Goal: Ask a question

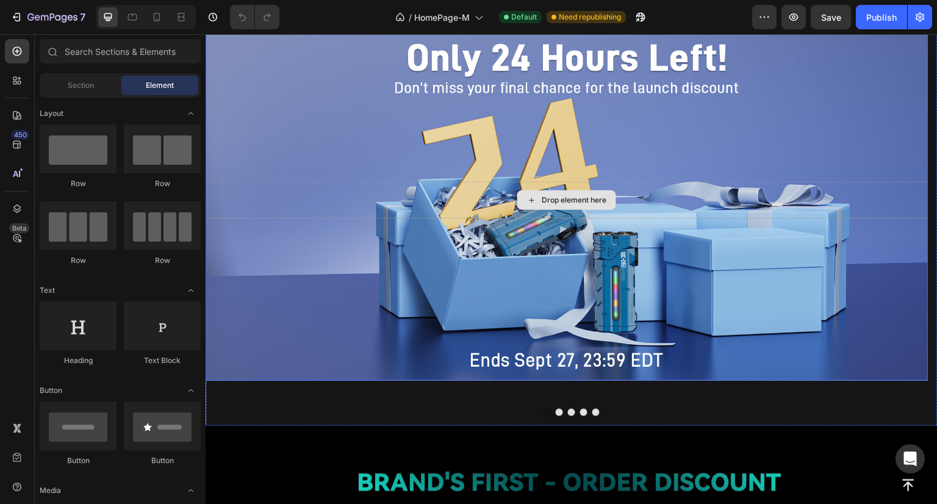
scroll to position [61, 0]
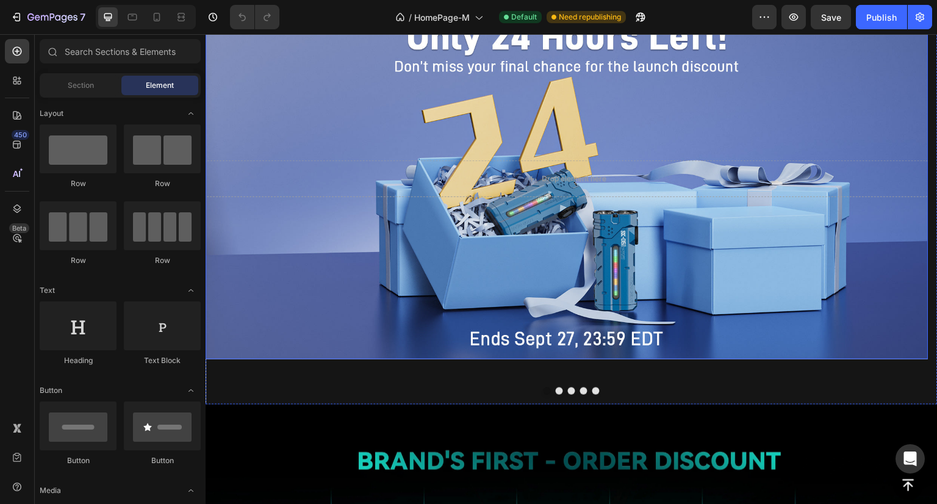
click at [411, 270] on div "Background Image" at bounding box center [567, 178] width 723 height 361
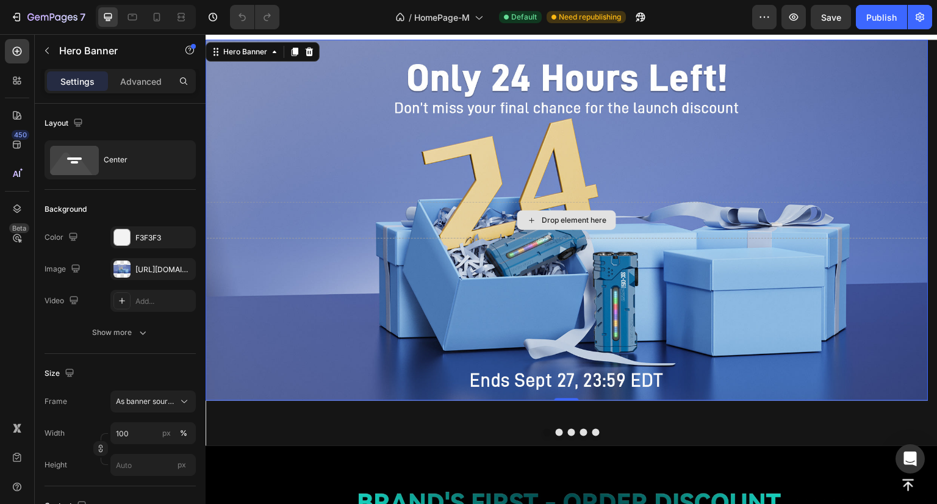
scroll to position [0, 0]
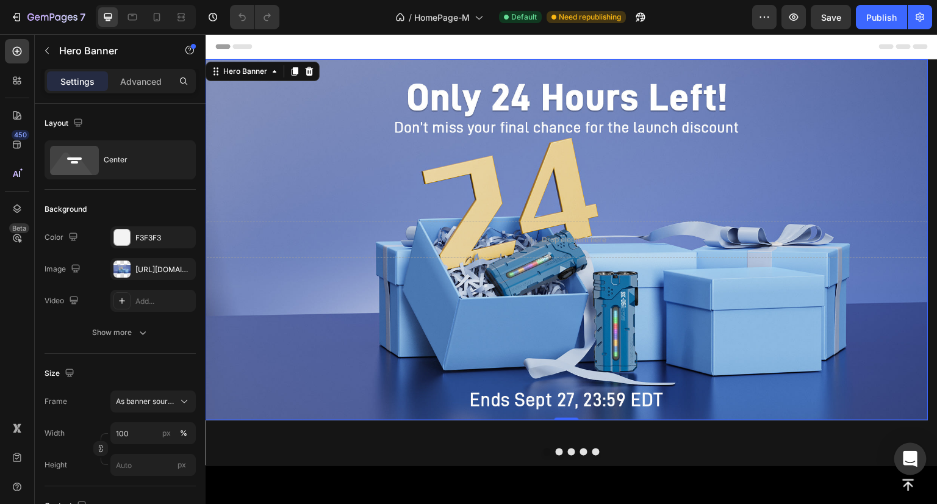
click at [905, 459] on icon "Open Intercom Messenger" at bounding box center [910, 459] width 14 height 16
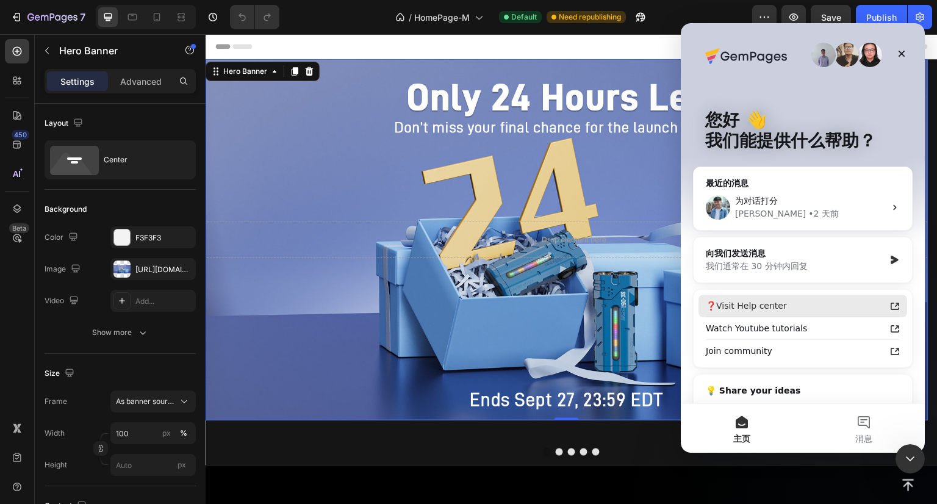
click at [795, 310] on div "❓Visit Help center" at bounding box center [795, 306] width 179 height 13
click at [854, 429] on button "消息" at bounding box center [864, 428] width 122 height 49
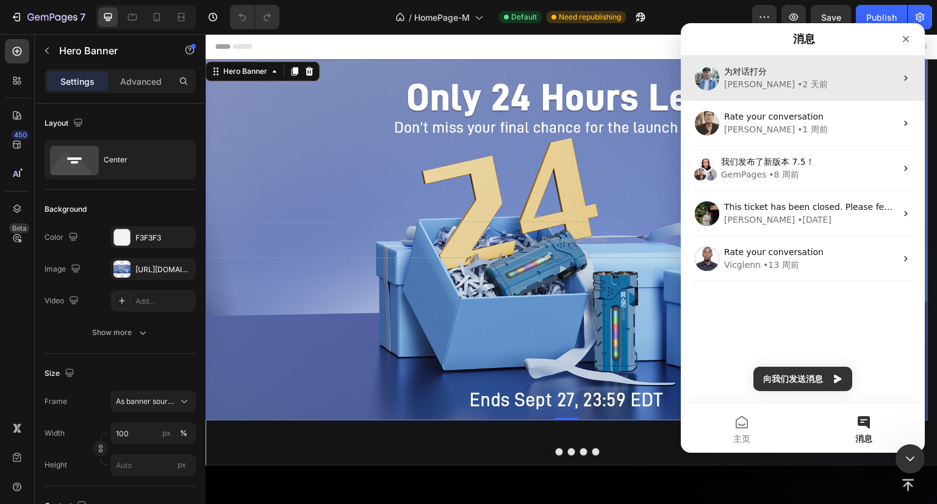
click at [774, 92] on div "为对话打分 [PERSON_NAME] • [DATE]" at bounding box center [803, 78] width 244 height 45
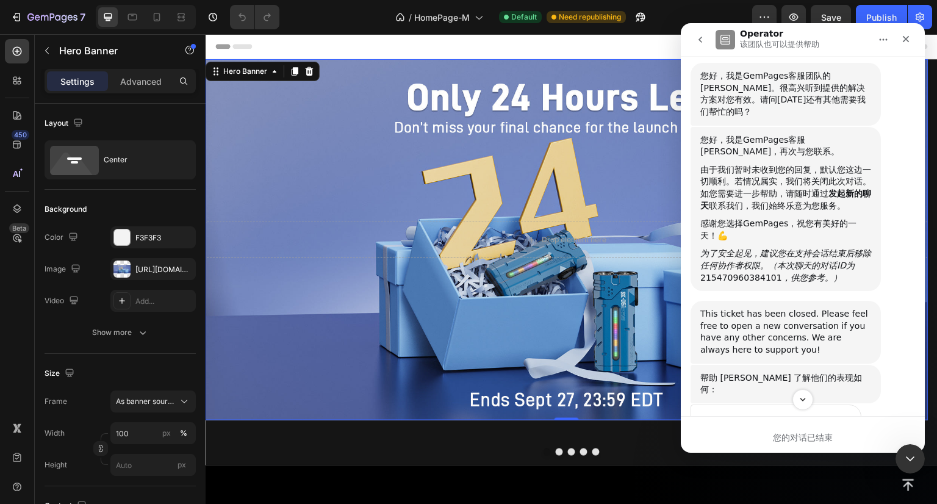
scroll to position [1152, 0]
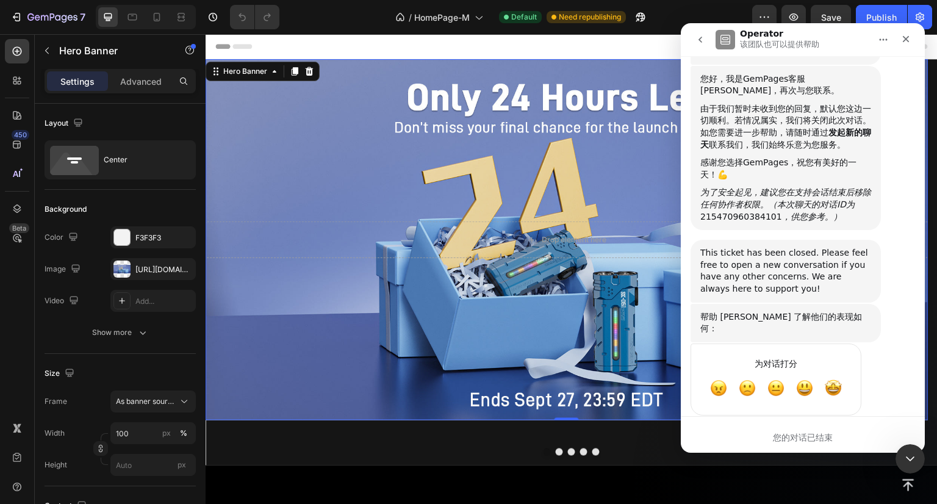
click at [704, 38] on icon "go back" at bounding box center [700, 40] width 10 height 10
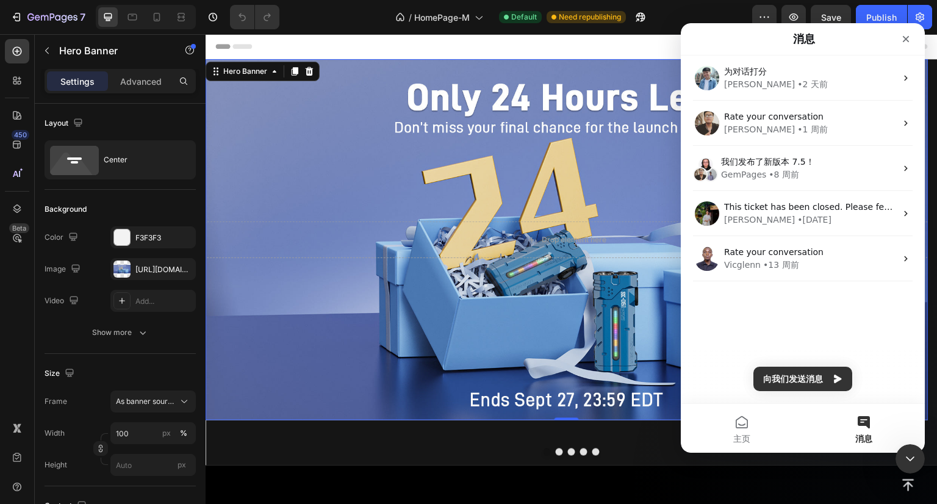
scroll to position [0, 0]
click at [820, 376] on button "向我们发送消息" at bounding box center [802, 379] width 99 height 24
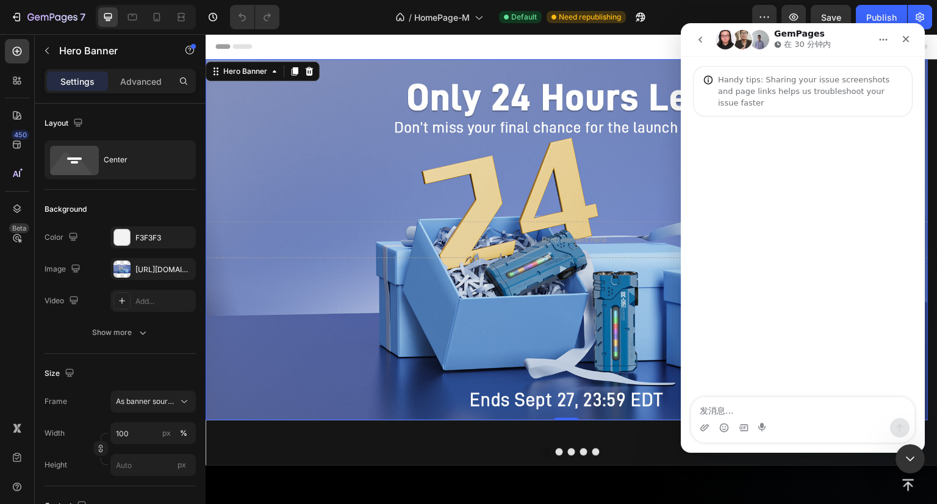
click at [771, 414] on textarea "发消息..." at bounding box center [802, 407] width 223 height 21
type textarea "r"
type textarea "人工客服"
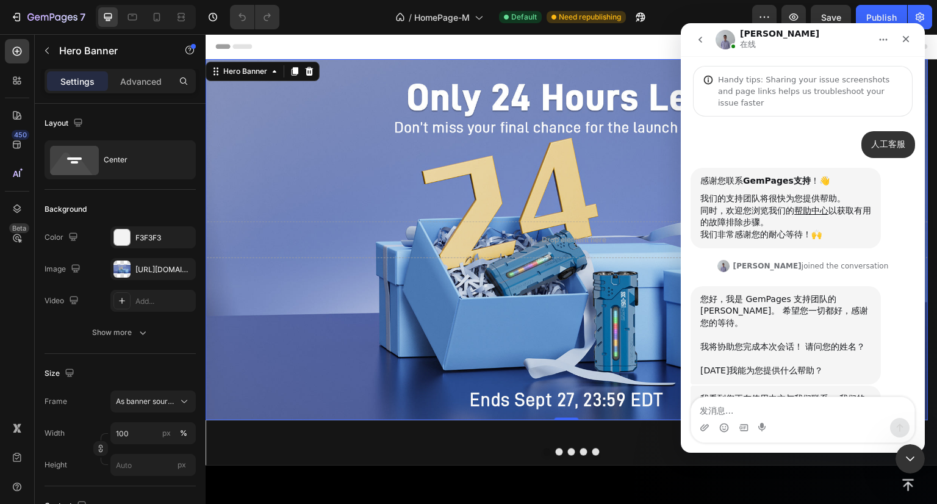
scroll to position [88, 0]
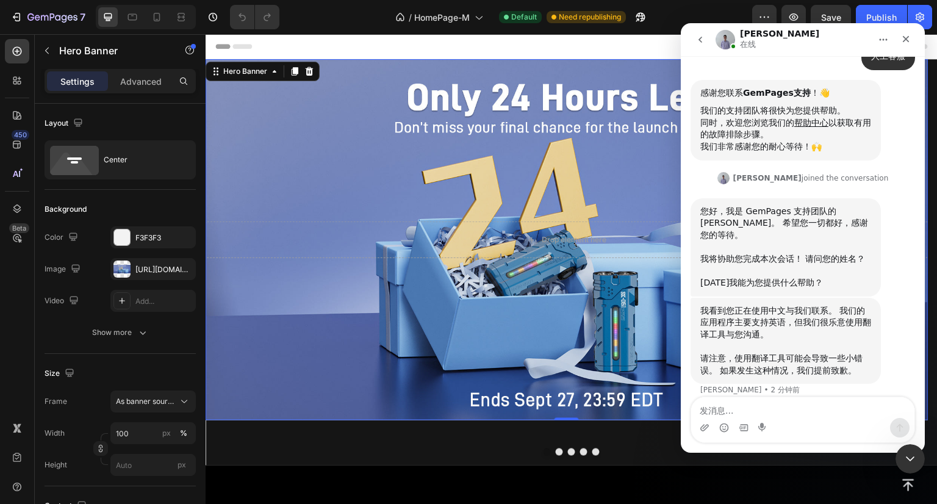
click at [401, 170] on div "Background Image" at bounding box center [567, 239] width 723 height 361
click at [883, 17] on div "Publish" at bounding box center [881, 17] width 31 height 13
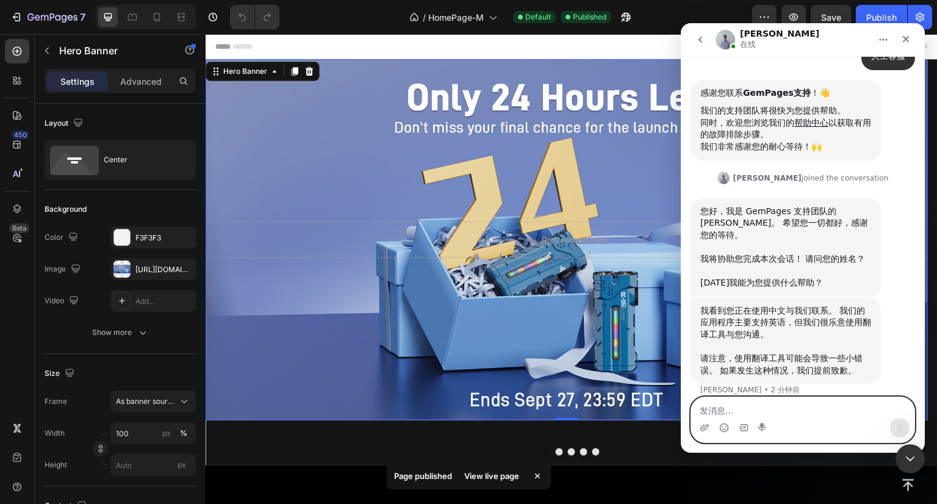
click at [765, 406] on textarea "发消息..." at bounding box center [802, 407] width 223 height 21
type textarea "你好"
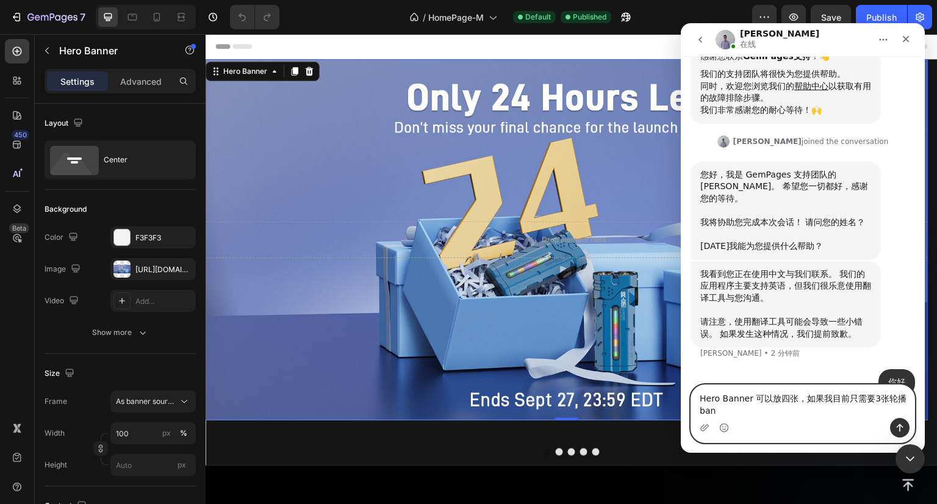
scroll to position [137, 0]
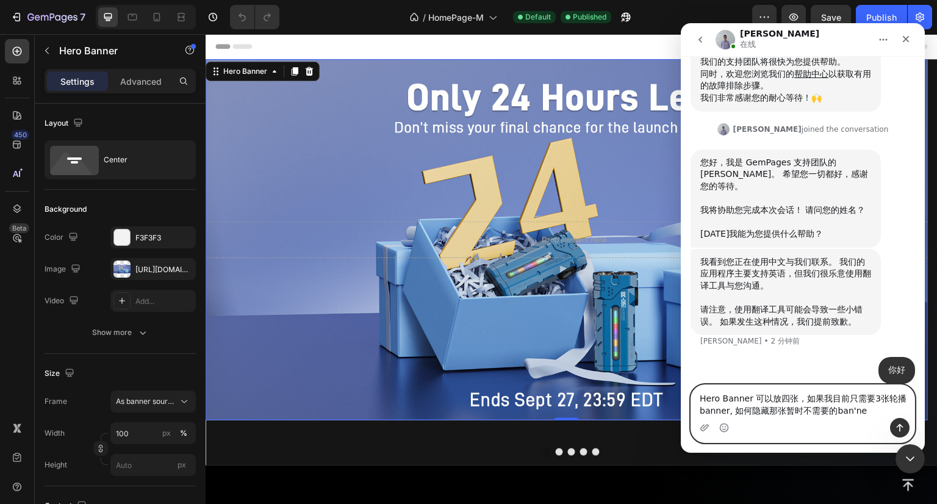
type textarea "Hero Banner 可以放四张，如果我目前只需要3张轮播banner, 如何隐藏那张暂时不需要的banner"
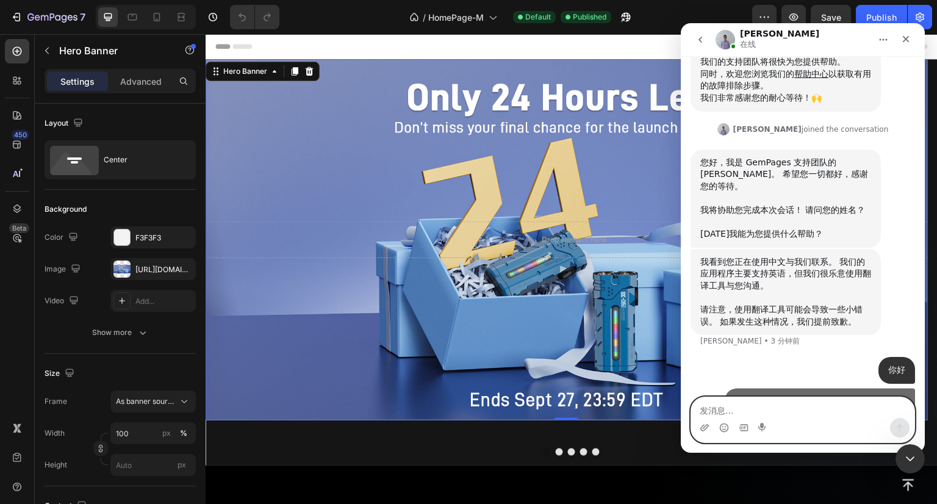
scroll to position [176, 0]
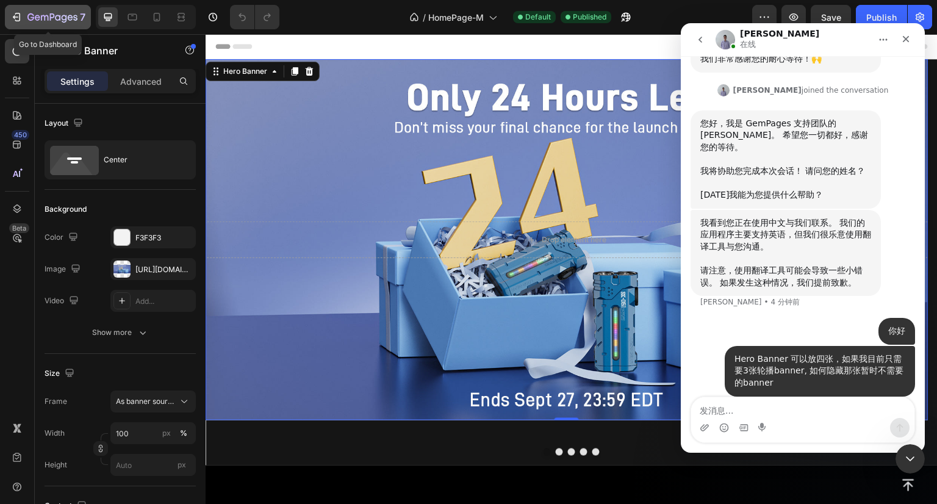
click at [13, 15] on icon "button" at bounding box center [16, 17] width 12 height 12
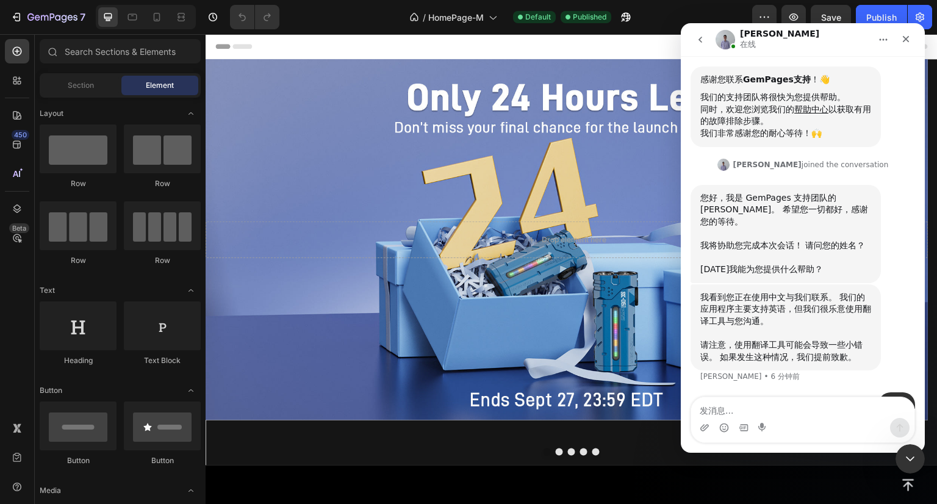
click at [237, 51] on span "Header" at bounding box center [242, 46] width 27 height 12
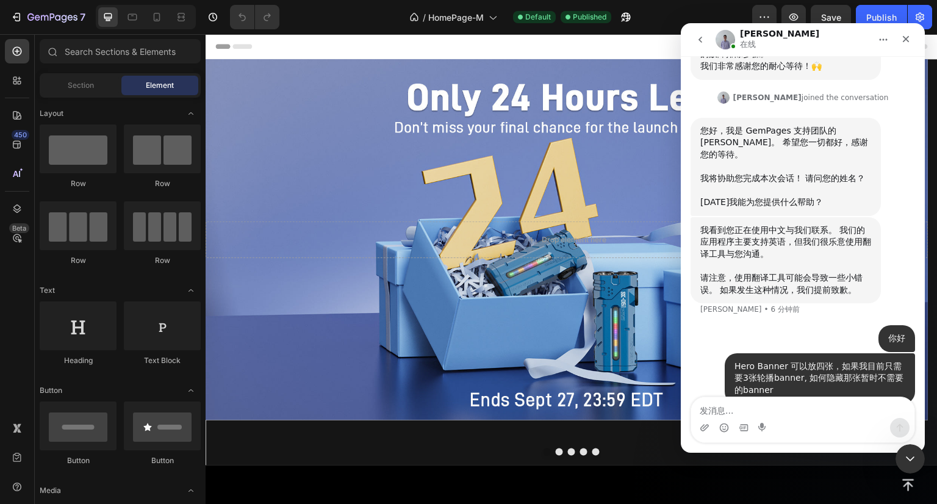
scroll to position [176, 0]
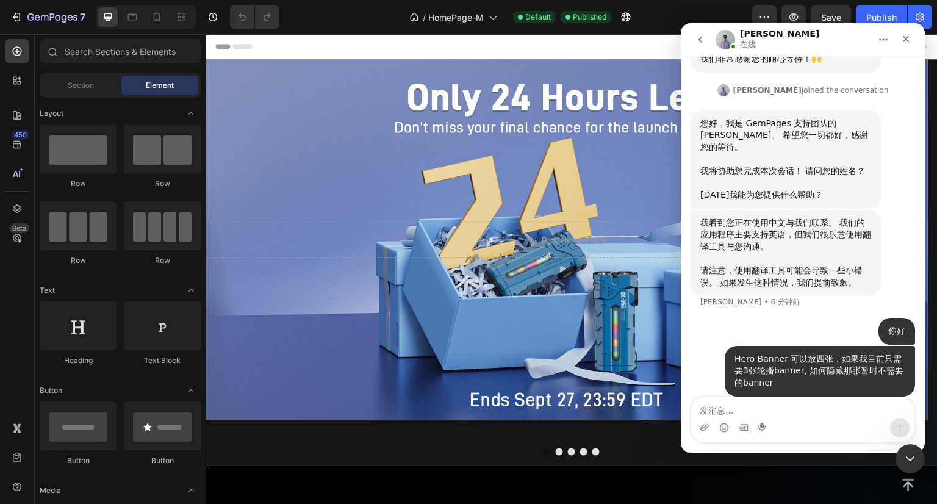
click at [213, 51] on div "Header" at bounding box center [235, 46] width 45 height 15
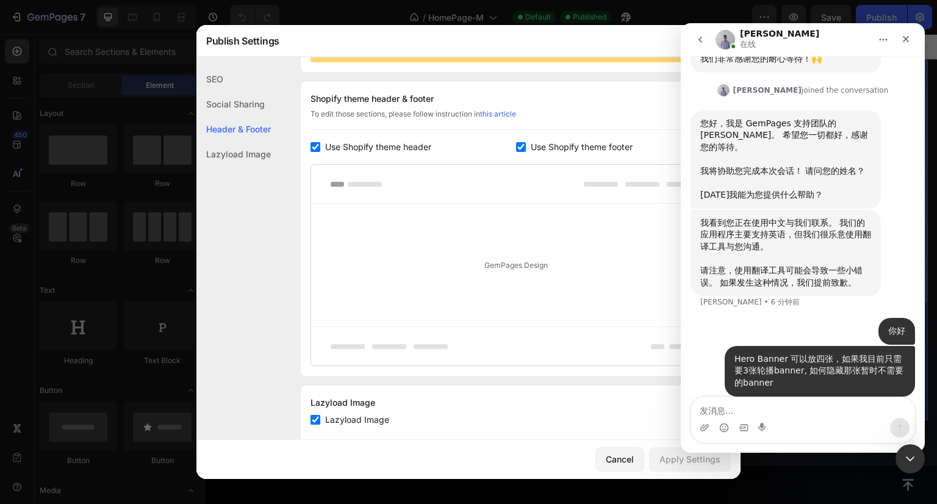
scroll to position [165, 0]
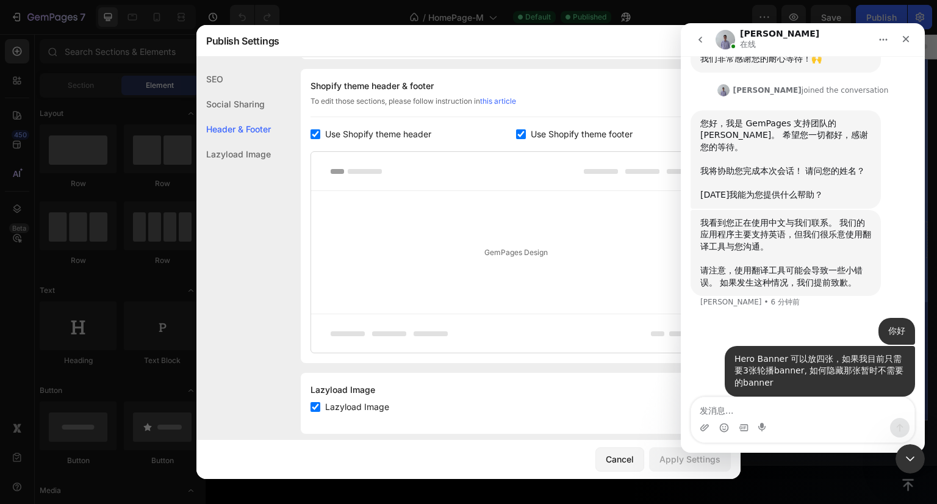
click at [239, 103] on div "Social Sharing" at bounding box center [233, 104] width 74 height 25
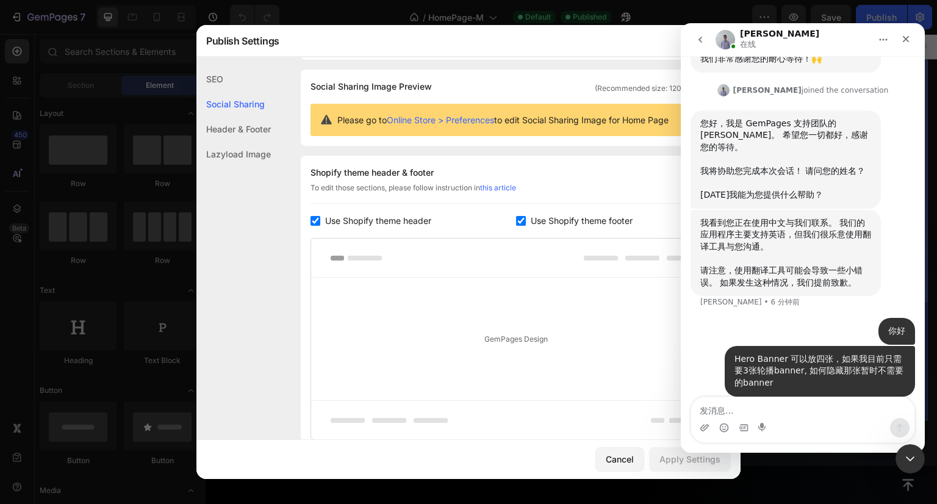
click at [208, 84] on div "SEO" at bounding box center [233, 78] width 74 height 25
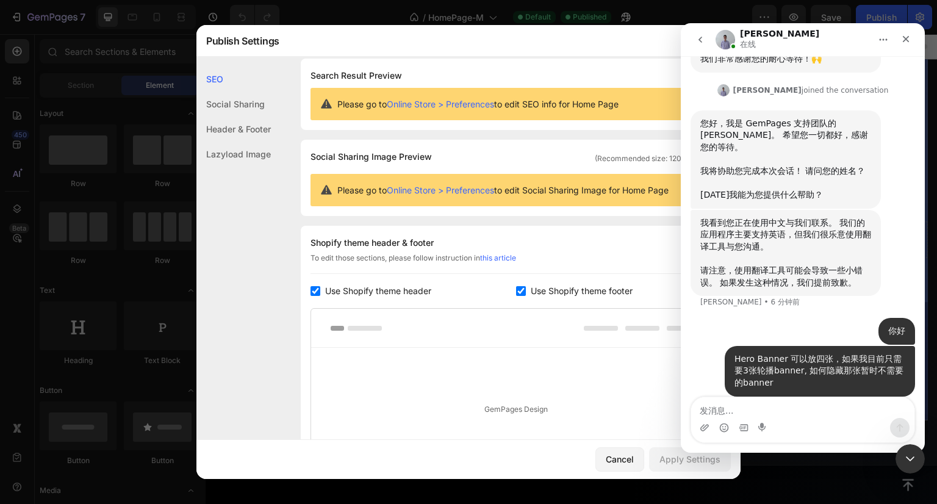
scroll to position [0, 0]
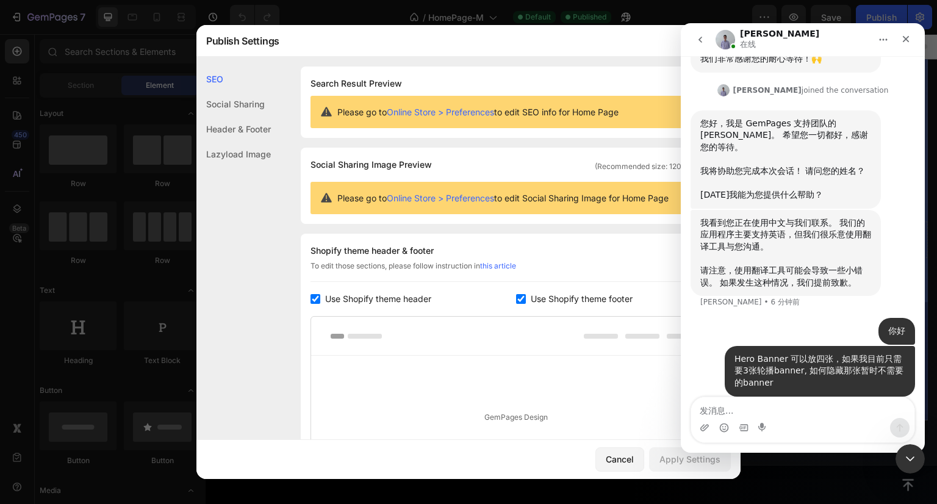
click at [226, 152] on div "Lazyload Image" at bounding box center [233, 154] width 74 height 25
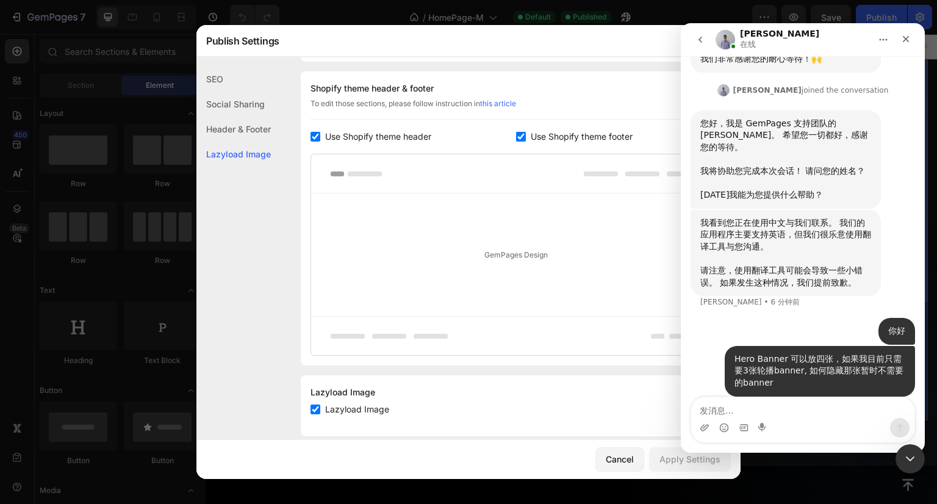
scroll to position [178, 0]
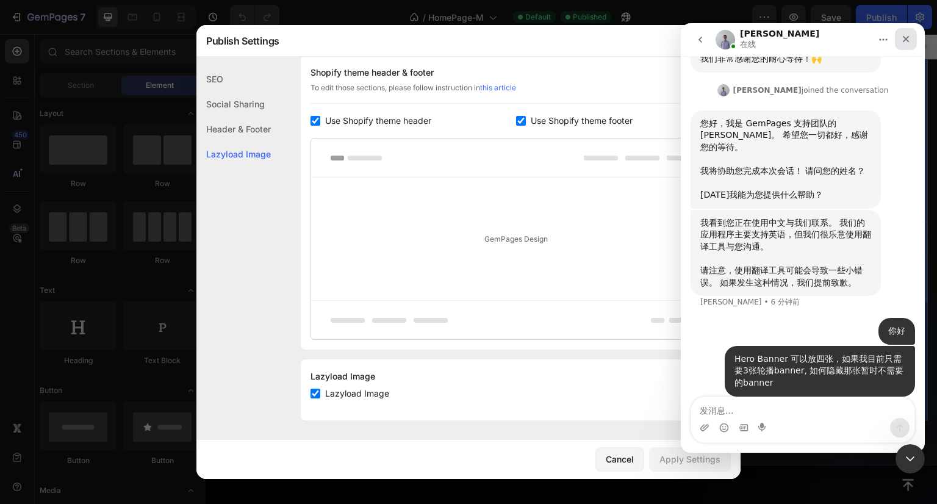
click at [916, 45] on div "关闭" at bounding box center [906, 39] width 22 height 22
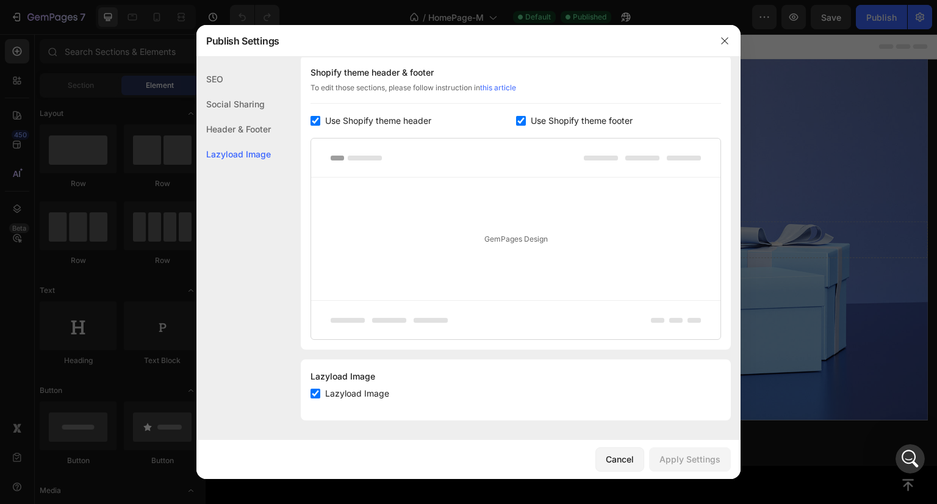
scroll to position [176, 0]
click at [729, 36] on icon "button" at bounding box center [725, 41] width 10 height 10
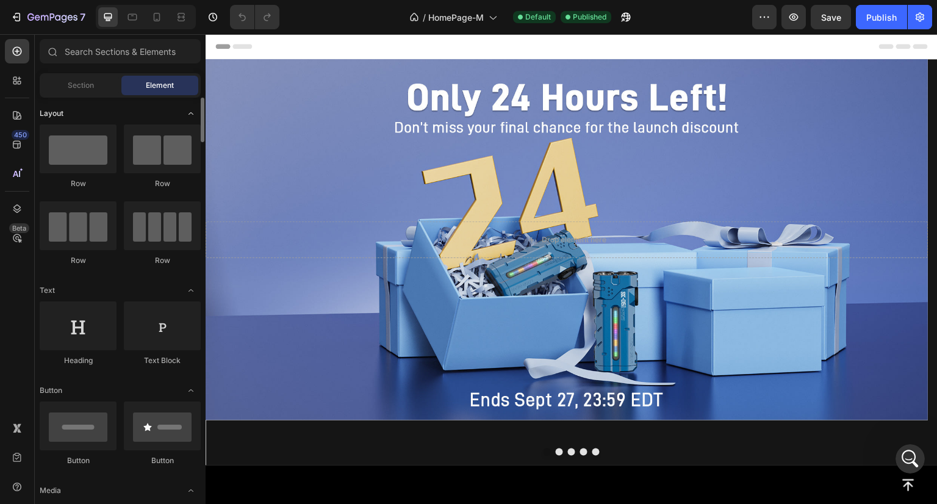
click at [193, 115] on icon "Toggle open" at bounding box center [191, 114] width 10 height 10
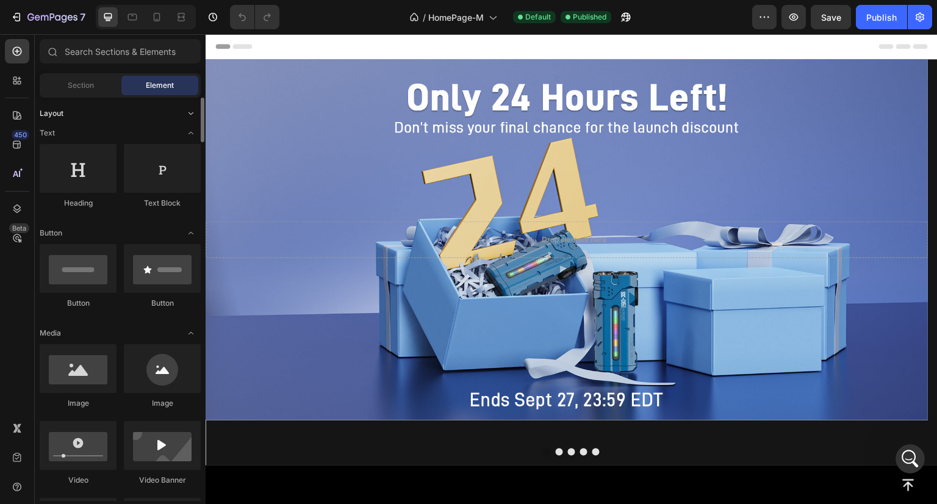
click at [193, 115] on icon "Toggle open" at bounding box center [191, 114] width 10 height 10
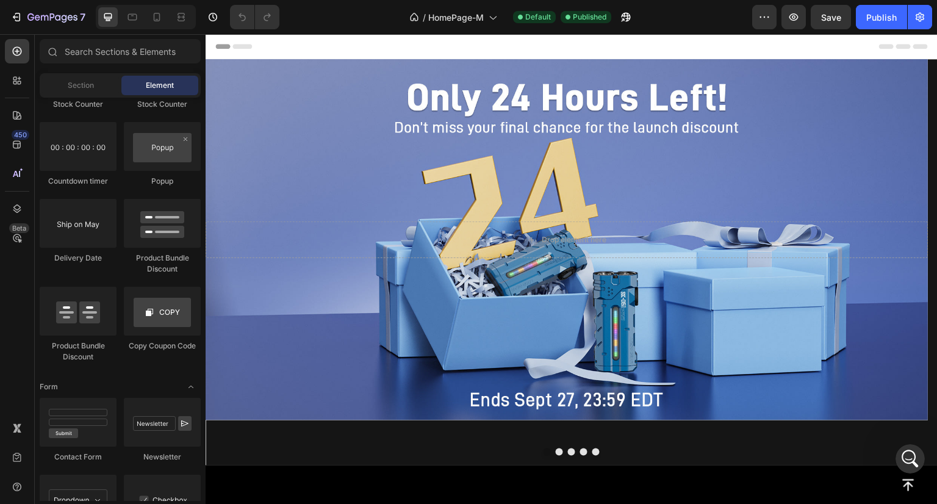
scroll to position [2684, 0]
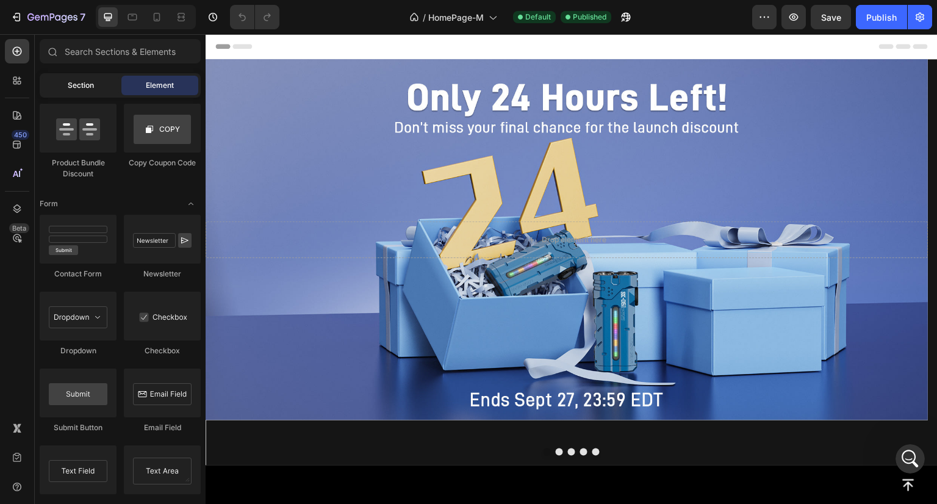
click at [71, 93] on div "Section" at bounding box center [80, 86] width 77 height 20
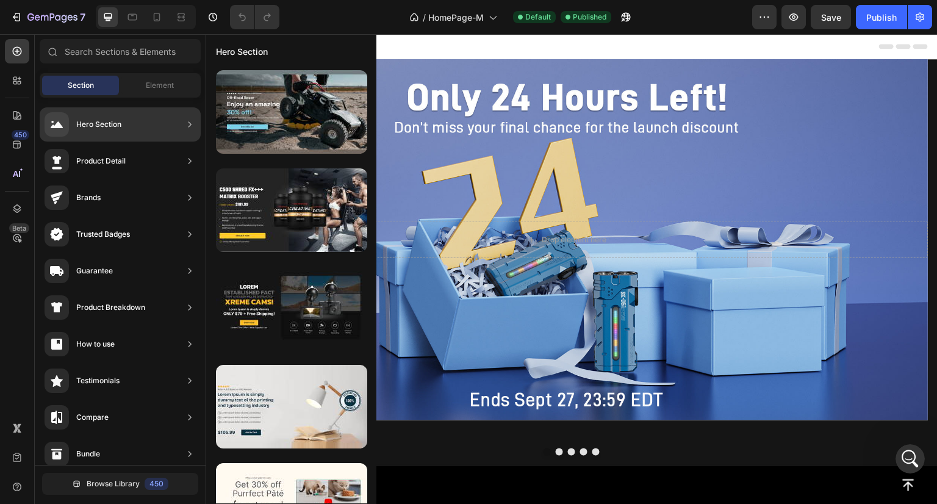
click at [110, 122] on div "Hero Section" at bounding box center [98, 124] width 45 height 12
click at [188, 121] on icon at bounding box center [190, 124] width 12 height 12
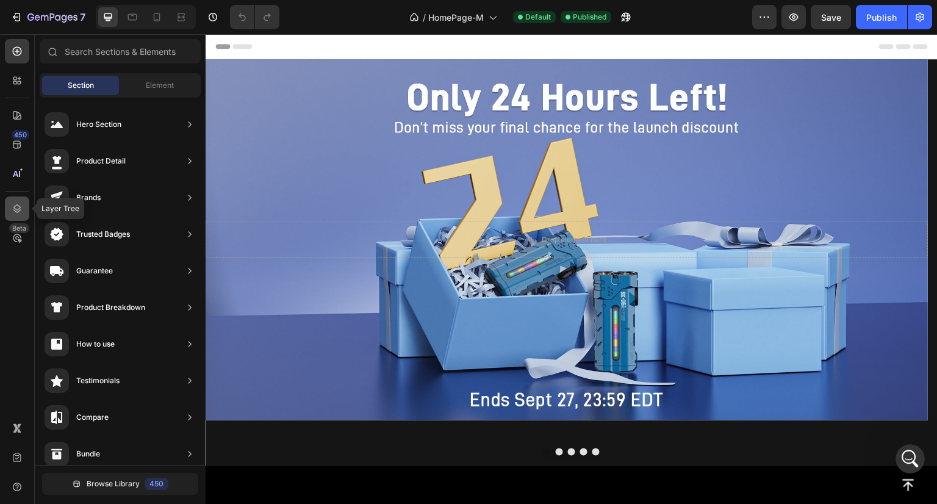
click at [17, 213] on icon at bounding box center [17, 209] width 12 height 12
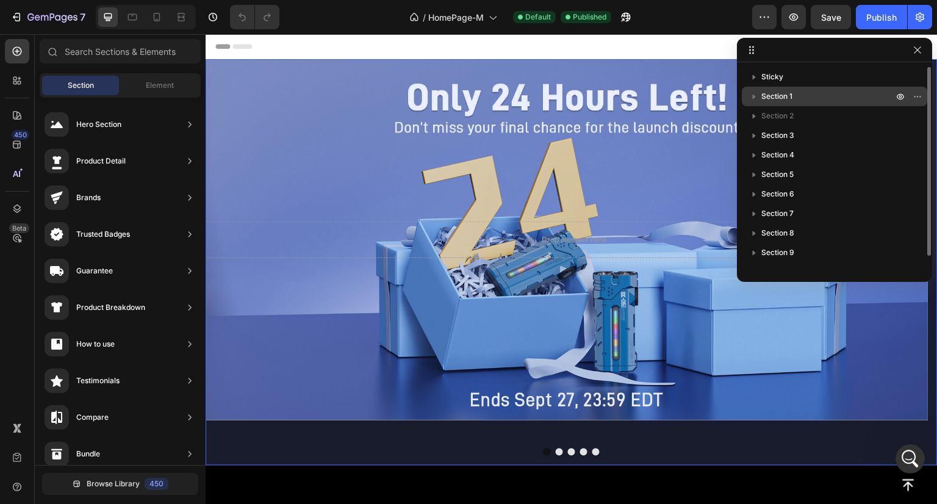
click at [769, 93] on span "Section 1" at bounding box center [776, 96] width 31 height 12
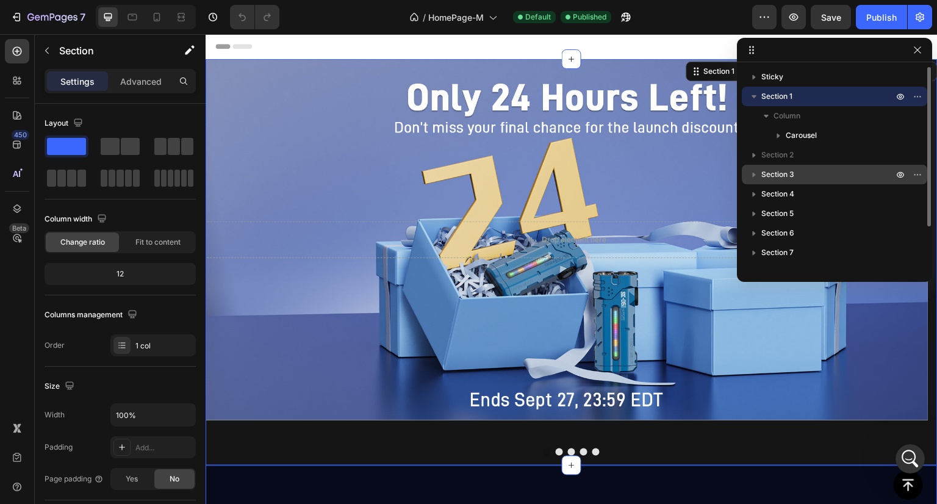
click at [781, 178] on span "Section 3" at bounding box center [777, 174] width 33 height 12
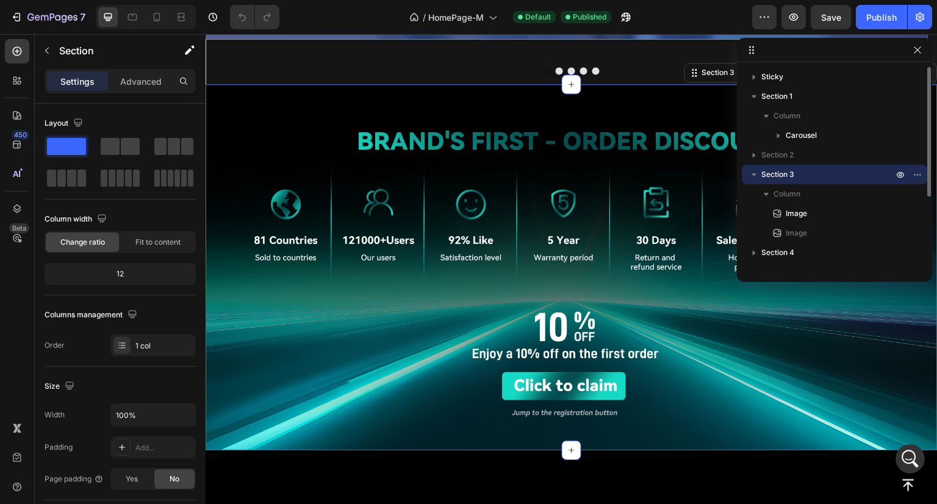
scroll to position [389, 0]
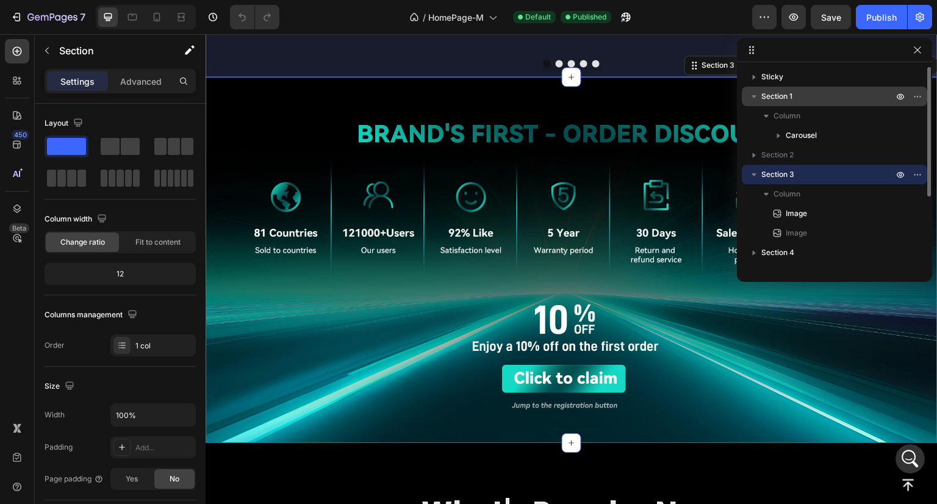
click at [788, 96] on span "Section 1" at bounding box center [776, 96] width 31 height 12
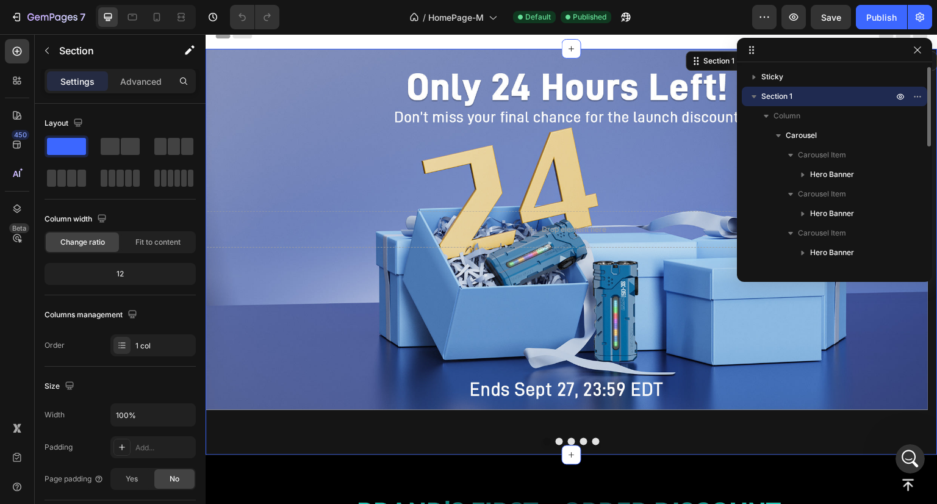
scroll to position [0, 0]
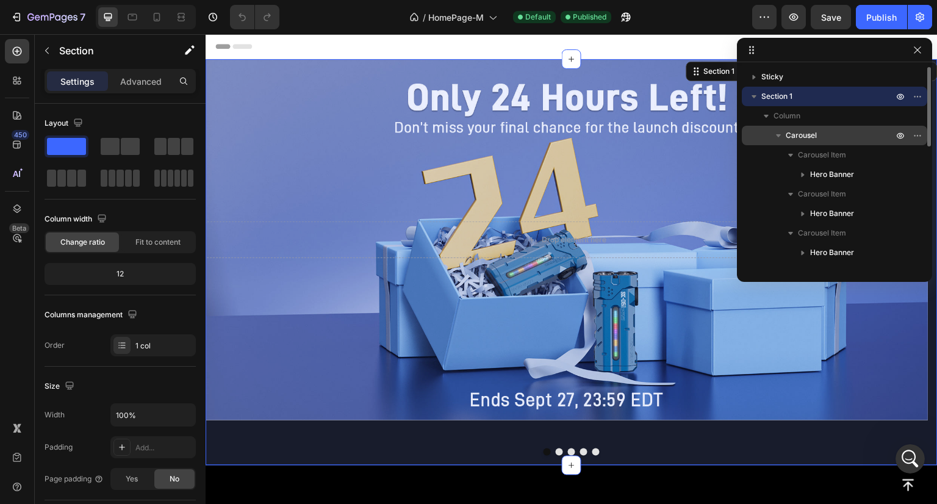
click at [781, 135] on icon "button" at bounding box center [778, 135] width 12 height 12
click at [800, 137] on span "Carousel" at bounding box center [801, 135] width 31 height 12
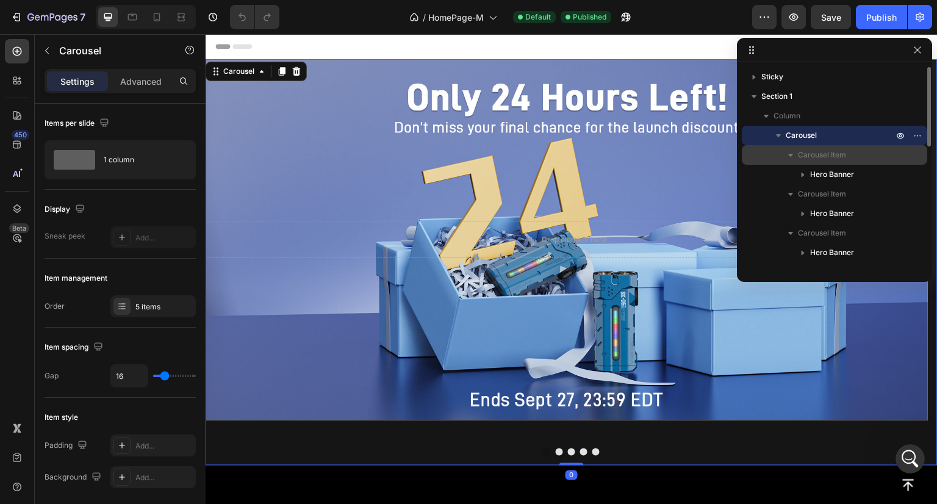
click at [811, 151] on span "Carousel Item" at bounding box center [822, 155] width 48 height 12
click at [783, 137] on icon "button" at bounding box center [778, 135] width 12 height 12
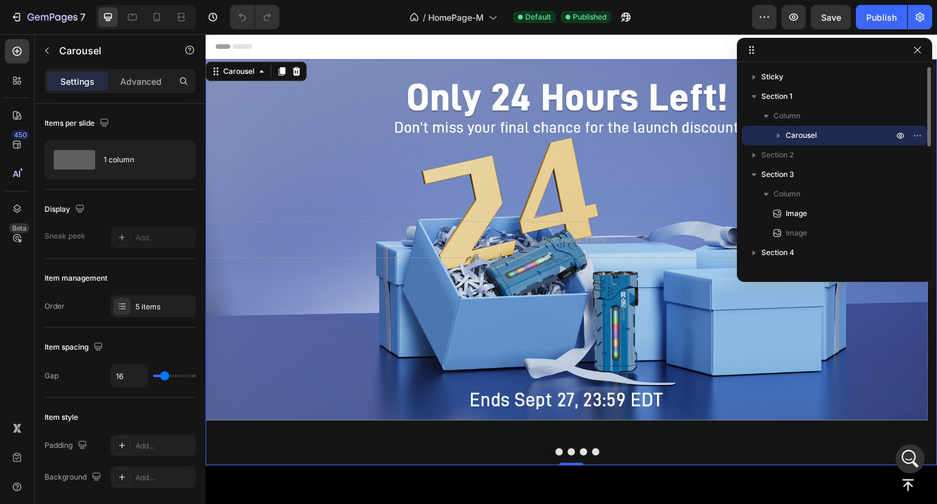
click at [783, 137] on icon "button" at bounding box center [778, 135] width 12 height 12
click at [898, 135] on icon "button" at bounding box center [901, 136] width 10 height 10
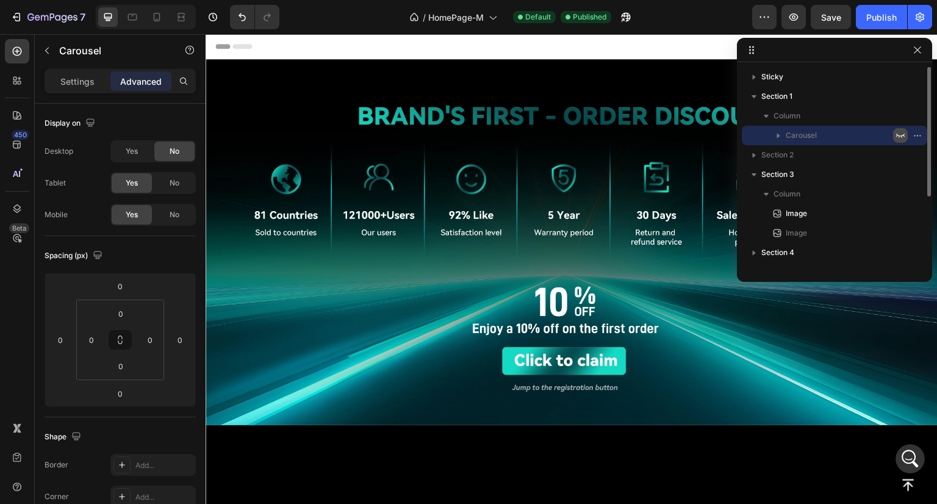
click at [896, 138] on icon "button" at bounding box center [901, 136] width 10 height 10
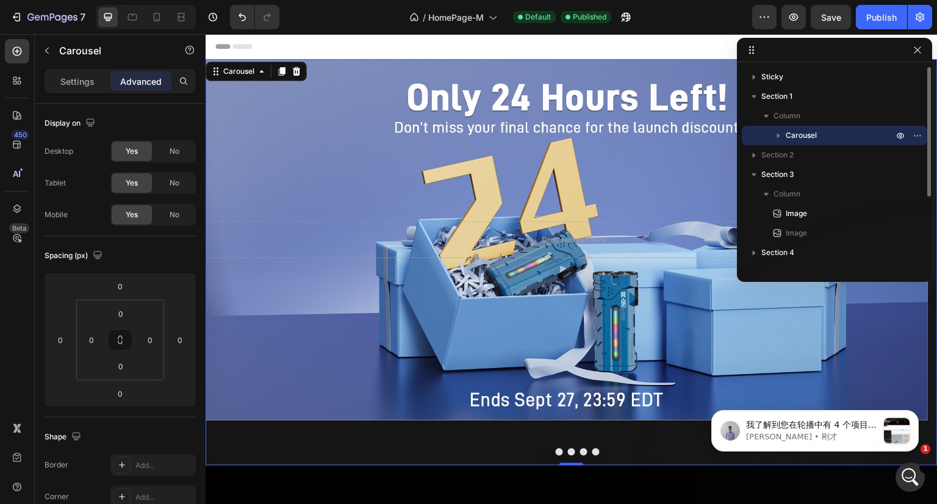
scroll to position [351, 0]
click at [777, 136] on icon "button" at bounding box center [778, 136] width 3 height 5
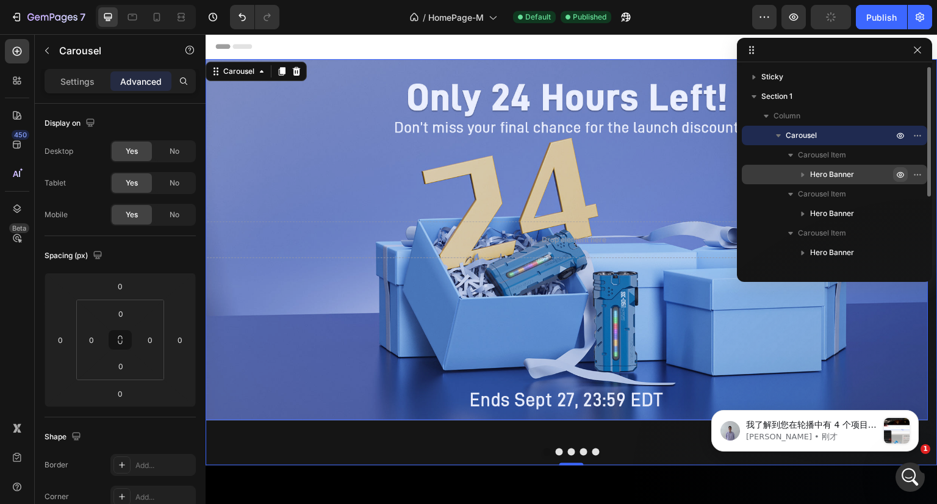
click at [900, 173] on icon "button" at bounding box center [900, 174] width 3 height 3
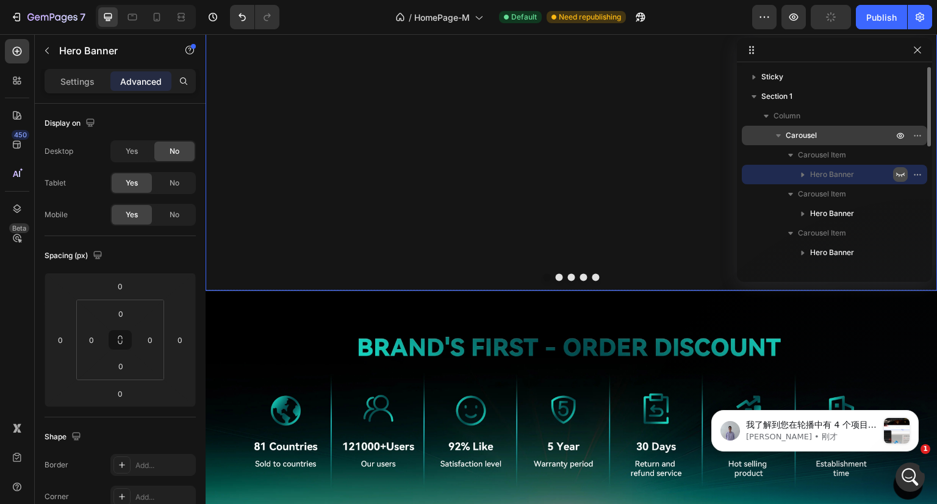
scroll to position [183, 0]
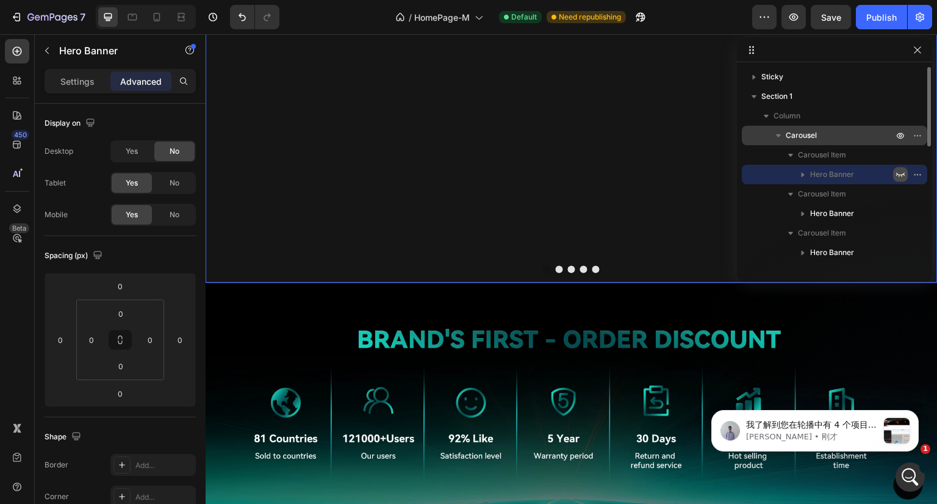
click at [556, 266] on button "Dot" at bounding box center [559, 268] width 7 height 7
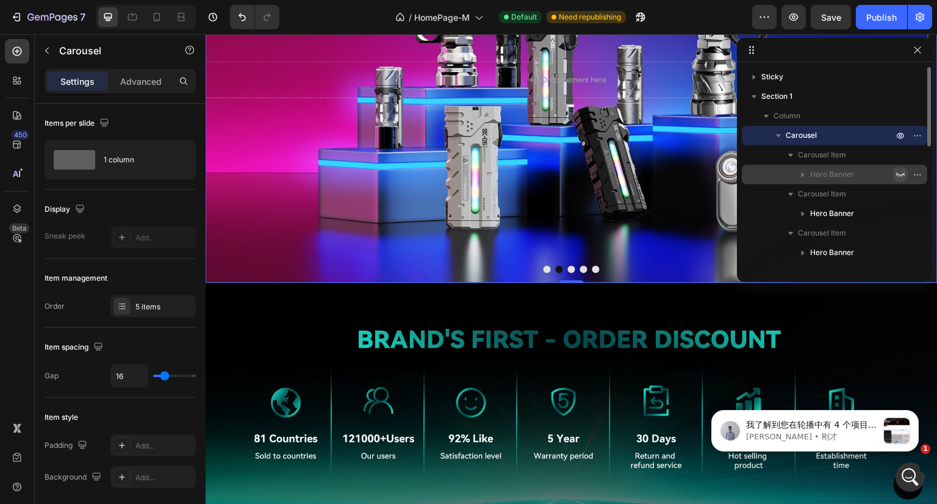
click at [571, 268] on div at bounding box center [572, 268] width 732 height 7
click at [544, 268] on button "Dot" at bounding box center [547, 268] width 7 height 7
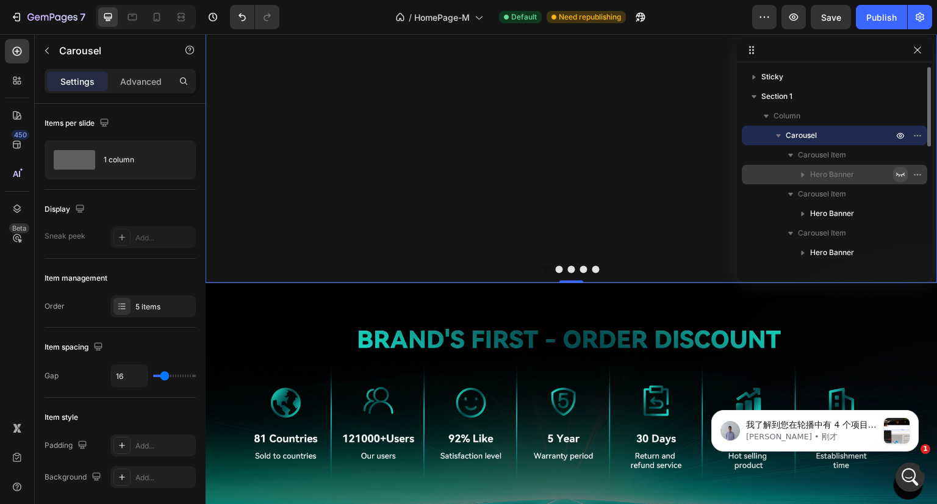
click at [556, 269] on button "Dot" at bounding box center [559, 268] width 7 height 7
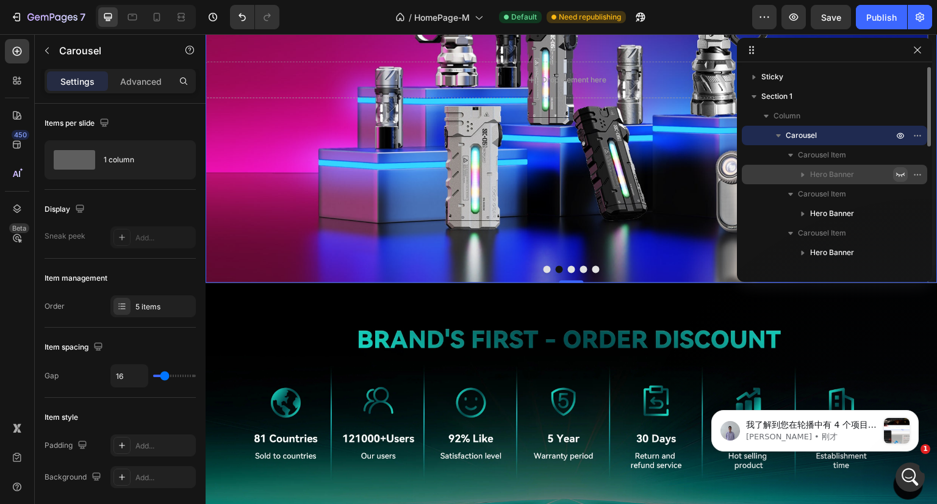
click at [568, 269] on button "Dot" at bounding box center [571, 268] width 7 height 7
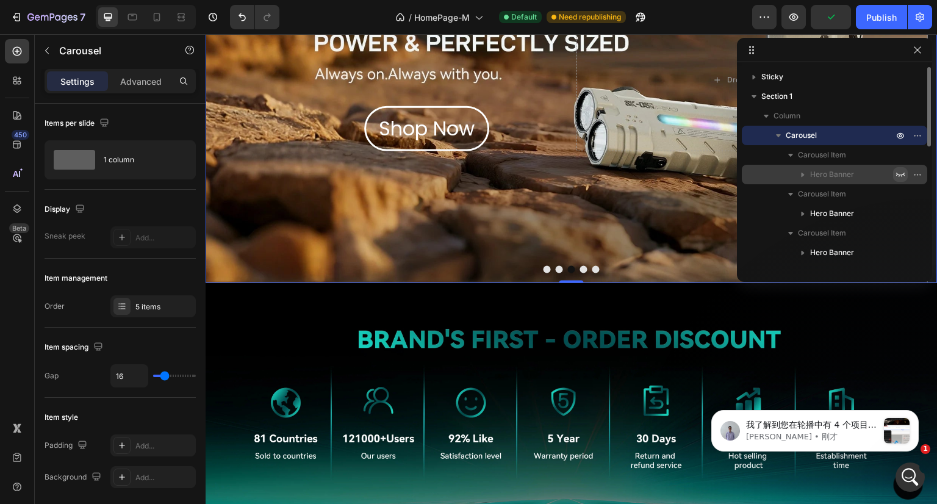
click at [898, 175] on icon "button" at bounding box center [901, 175] width 10 height 10
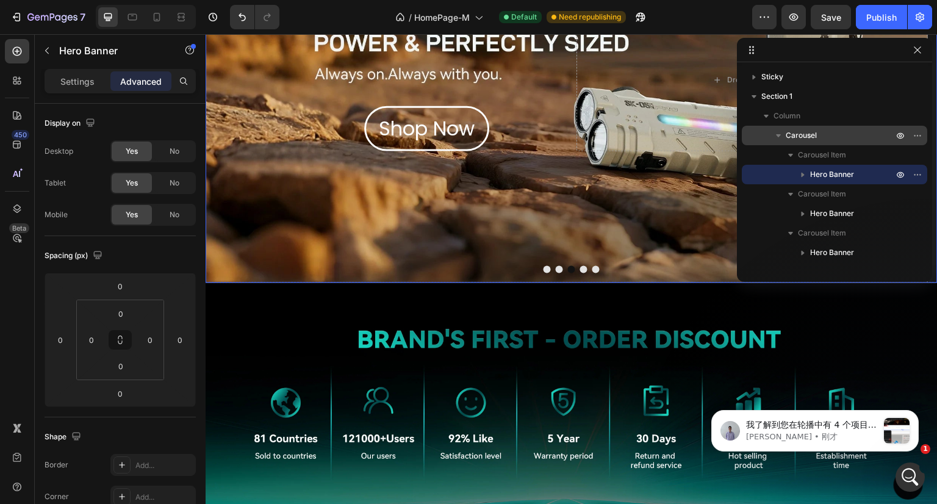
click at [544, 267] on button "Dot" at bounding box center [547, 268] width 7 height 7
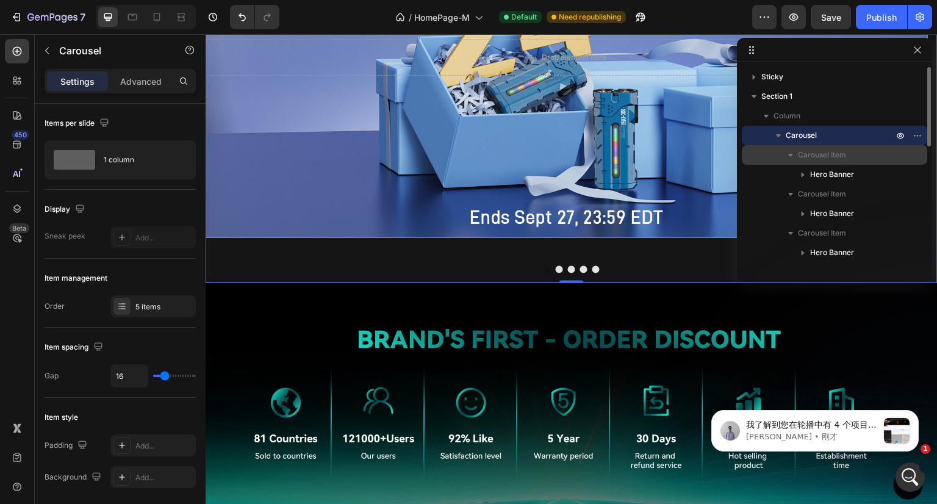
click at [843, 157] on span "Carousel Item" at bounding box center [822, 155] width 48 height 12
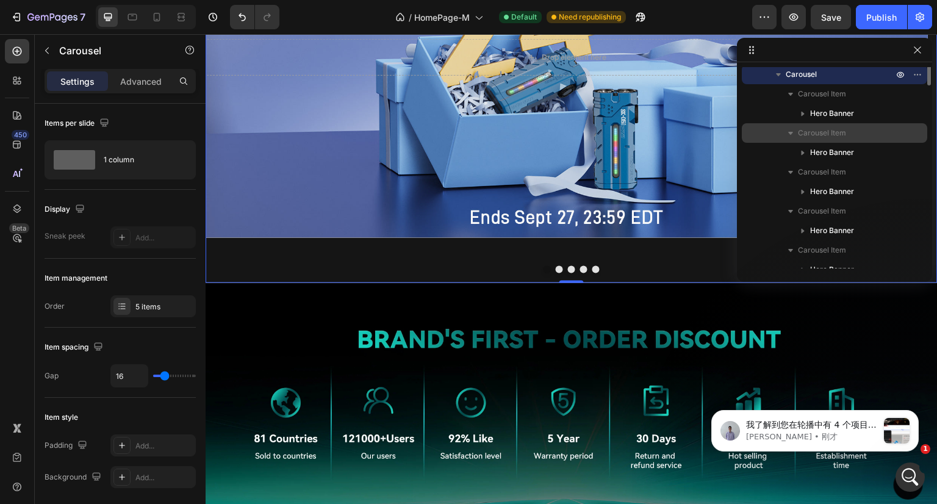
scroll to position [0, 0]
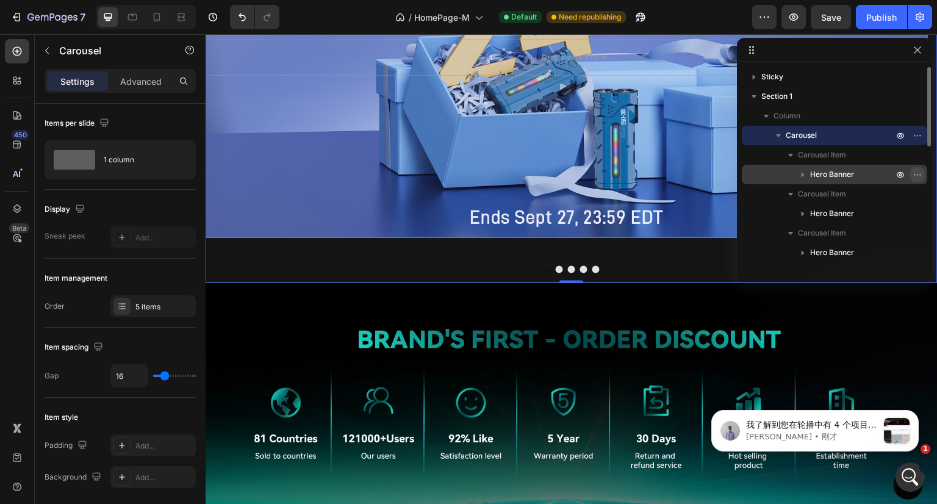
click at [916, 173] on icon "button" at bounding box center [918, 175] width 10 height 10
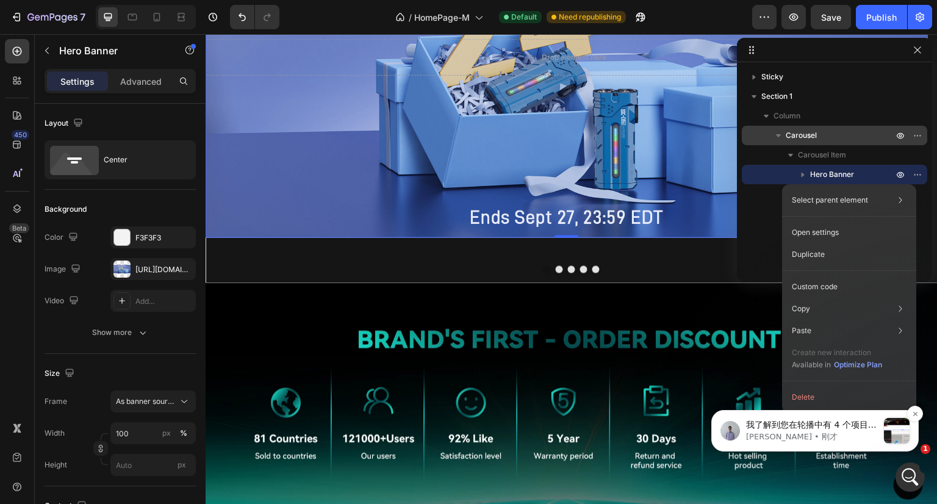
click at [782, 424] on span "我了解到您在轮播中有 4 个项目，并且您想要删除其中一个。 如果是这样，请您尝试点击轮播图 > 项目管理 > 删除您不需要的项目。 请试一下，然后告诉我是否对…" at bounding box center [811, 455] width 131 height 70
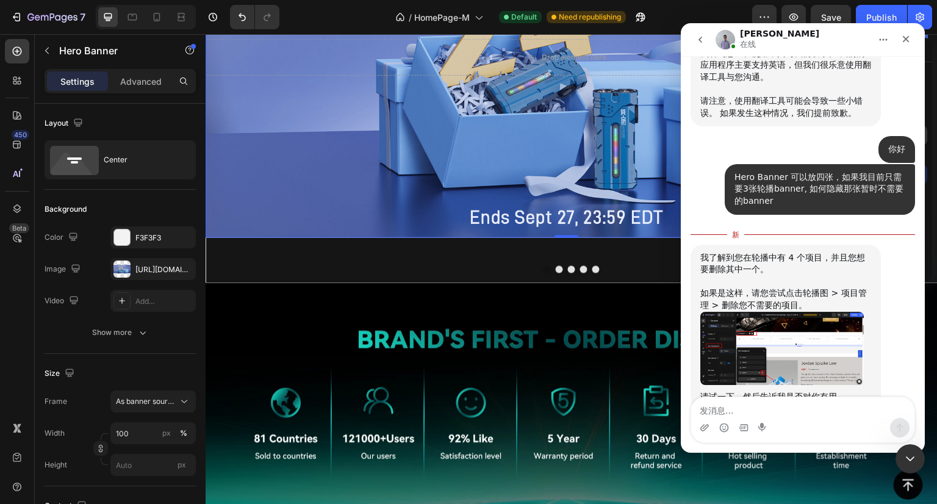
scroll to position [372, 0]
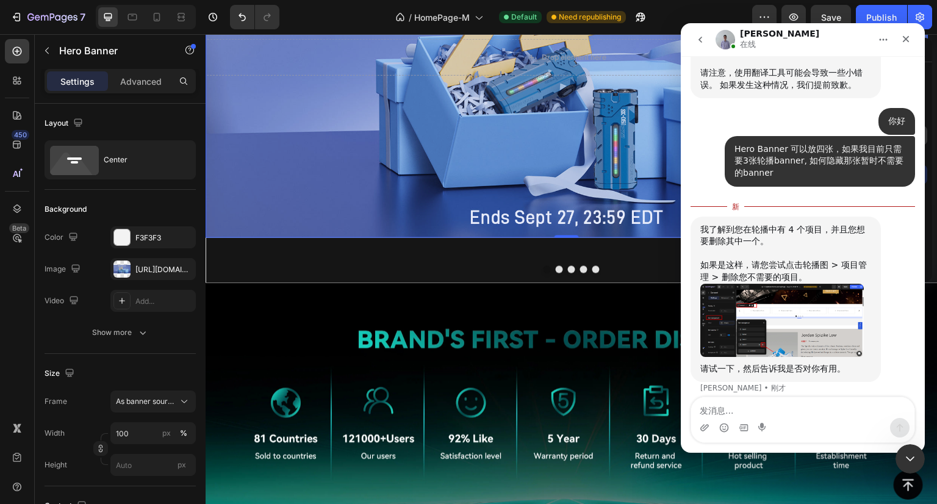
click at [827, 311] on img "Brad说…" at bounding box center [781, 320] width 163 height 73
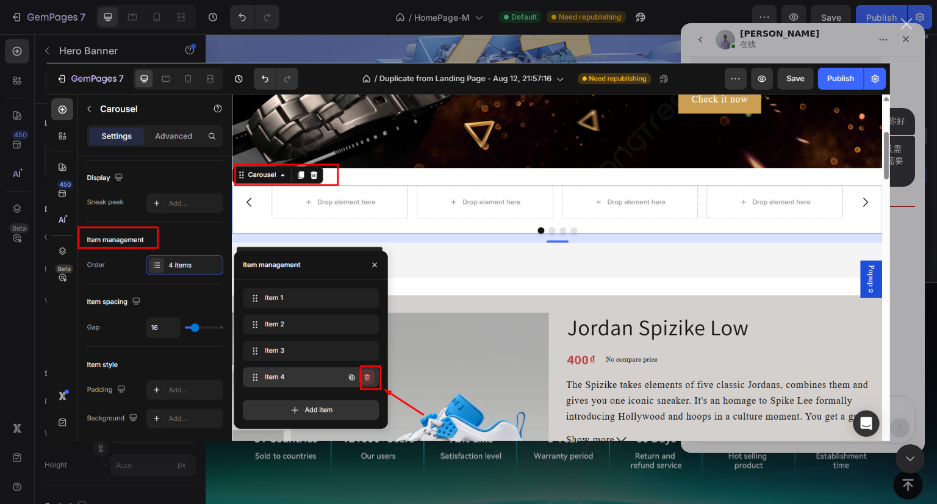
click at [905, 26] on div "关闭" at bounding box center [907, 24] width 12 height 12
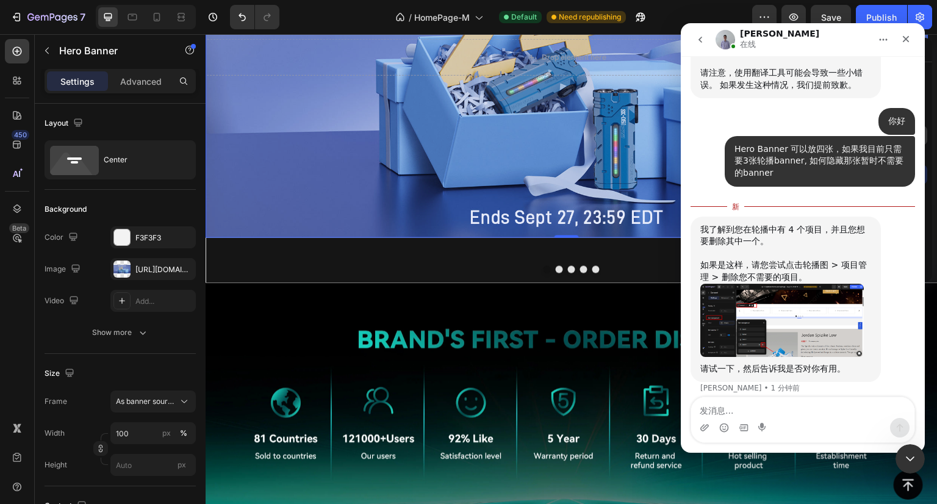
click at [766, 301] on img "Brad说…" at bounding box center [781, 320] width 163 height 73
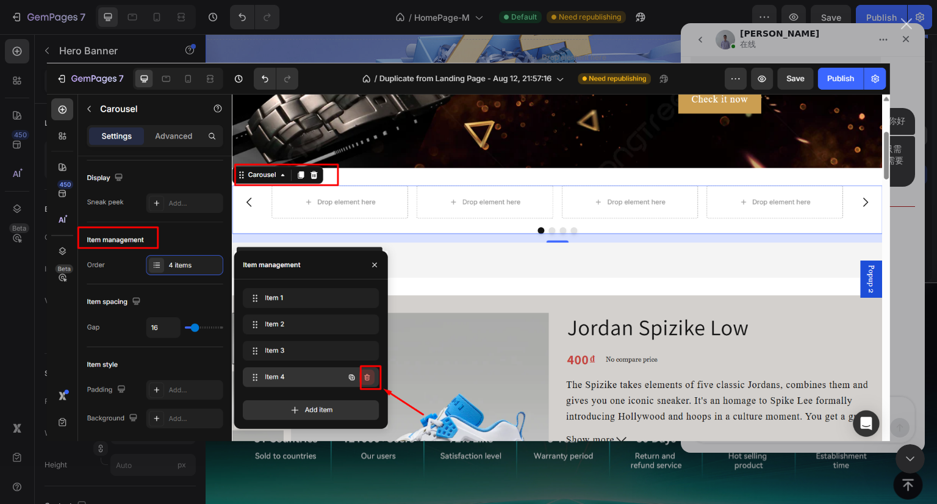
click at [911, 25] on div "关闭" at bounding box center [907, 24] width 12 height 12
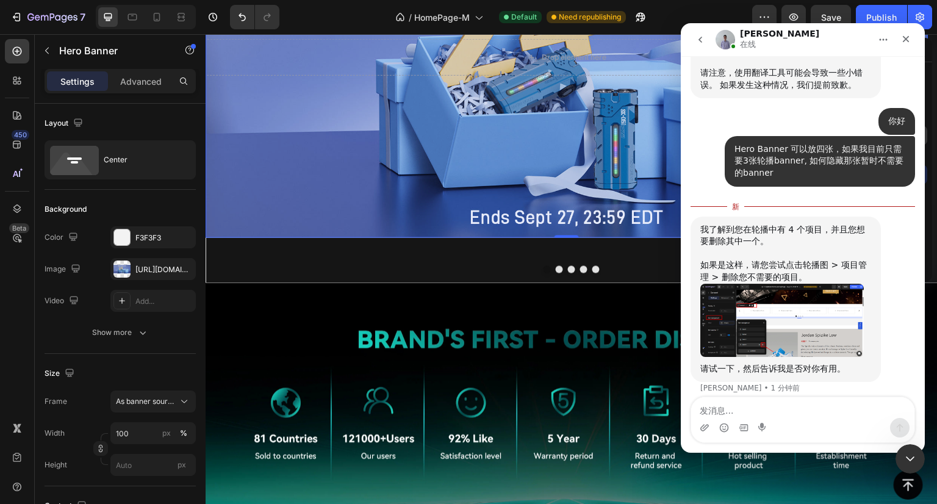
click at [281, 94] on div "Drop element here" at bounding box center [567, 57] width 723 height 76
click at [332, 138] on div "Background Image" at bounding box center [567, 56] width 723 height 361
click at [51, 52] on icon "button" at bounding box center [47, 51] width 10 height 10
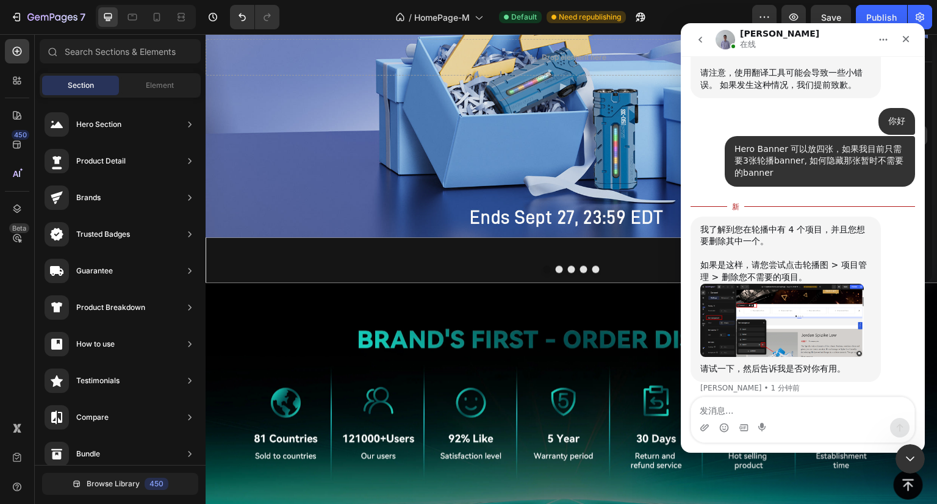
click at [791, 318] on img "Brad说…" at bounding box center [781, 320] width 163 height 73
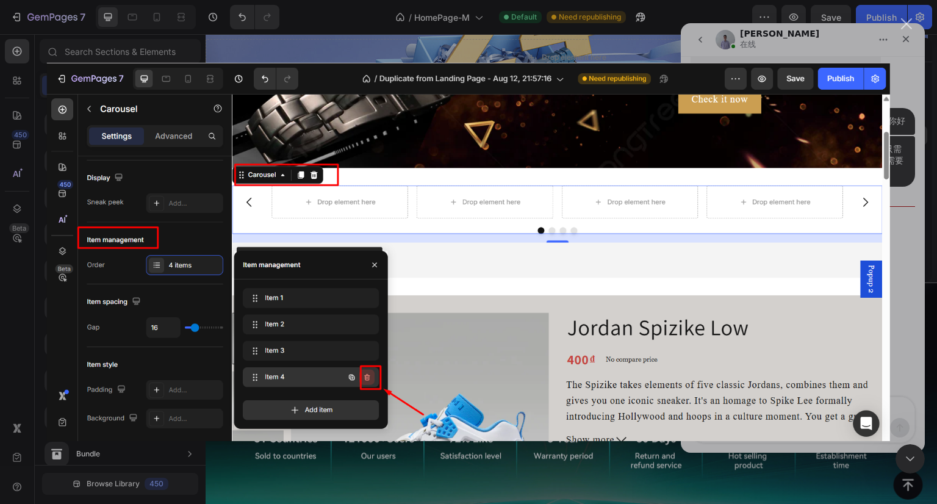
click at [903, 24] on div "关闭" at bounding box center [907, 24] width 12 height 12
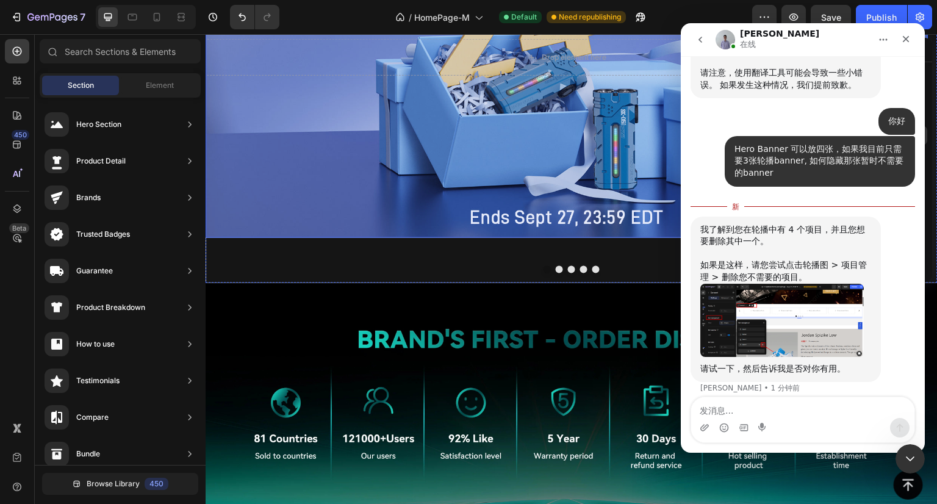
click at [320, 156] on div "Background Image" at bounding box center [567, 56] width 723 height 361
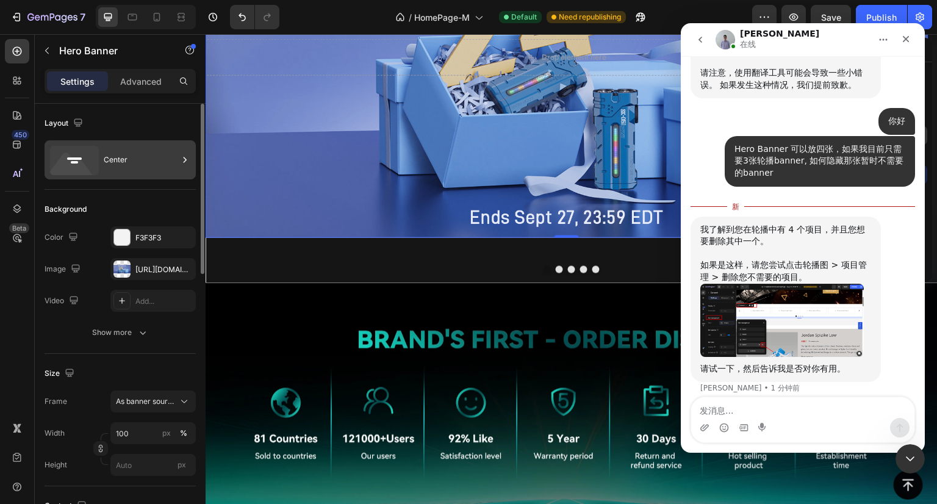
click at [143, 153] on div "Center" at bounding box center [141, 160] width 74 height 28
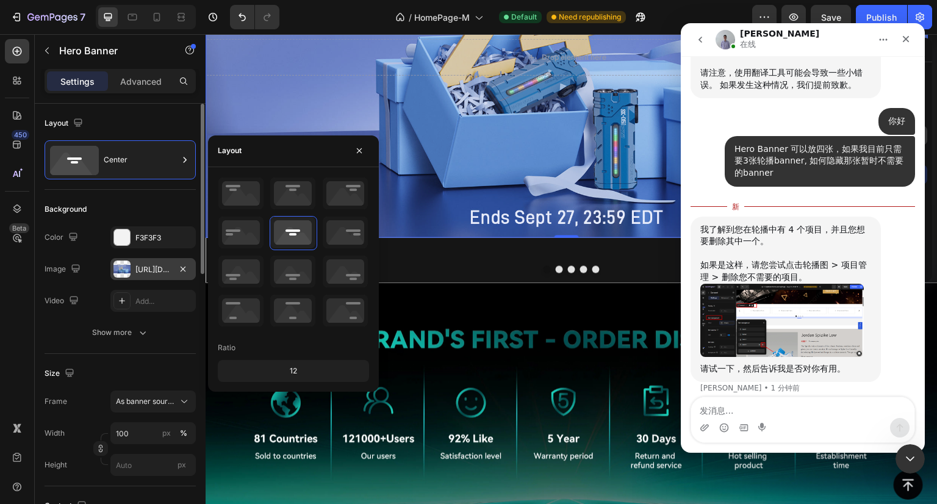
click at [133, 269] on div "[URL][DOMAIN_NAME]" at bounding box center [152, 269] width 85 height 22
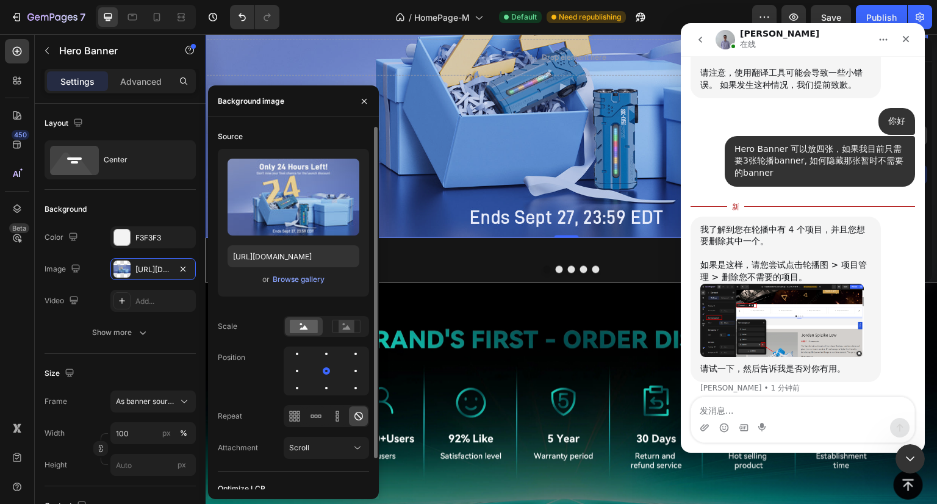
scroll to position [34, 0]
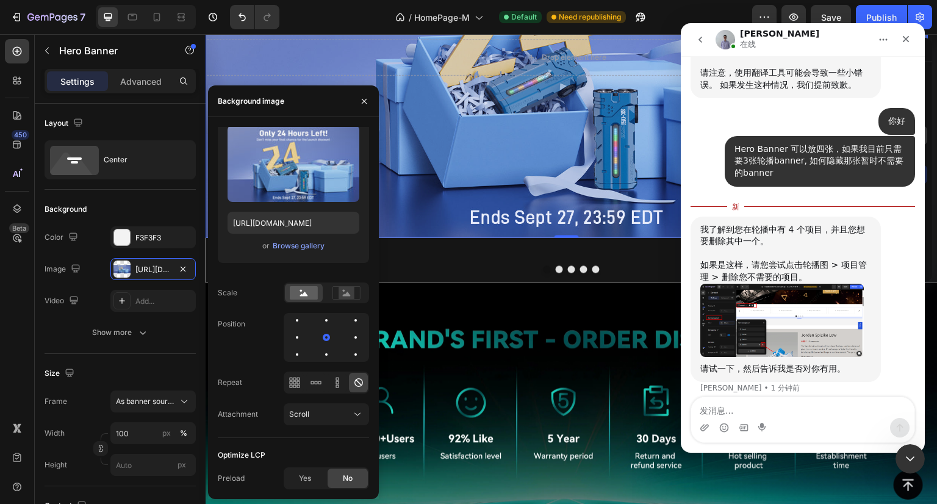
click at [786, 317] on img "Brad说…" at bounding box center [781, 320] width 163 height 73
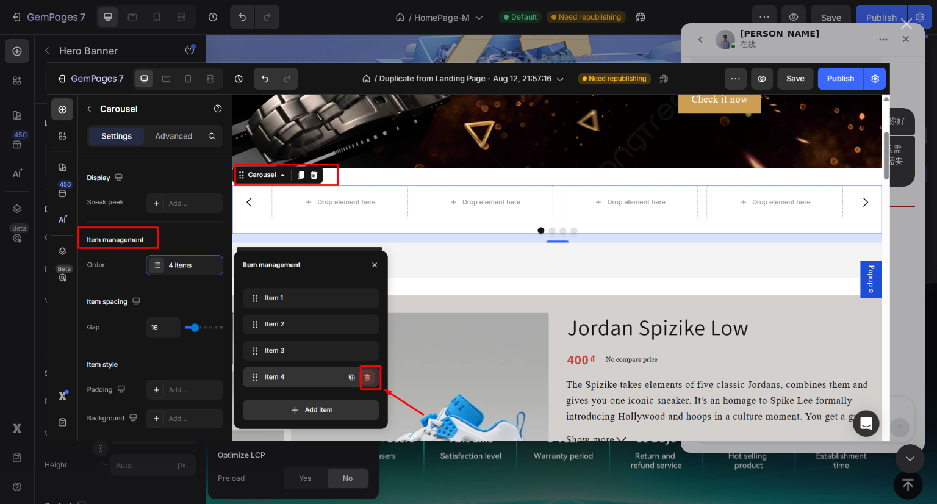
scroll to position [0, 0]
click at [908, 20] on div "关闭" at bounding box center [907, 24] width 12 height 12
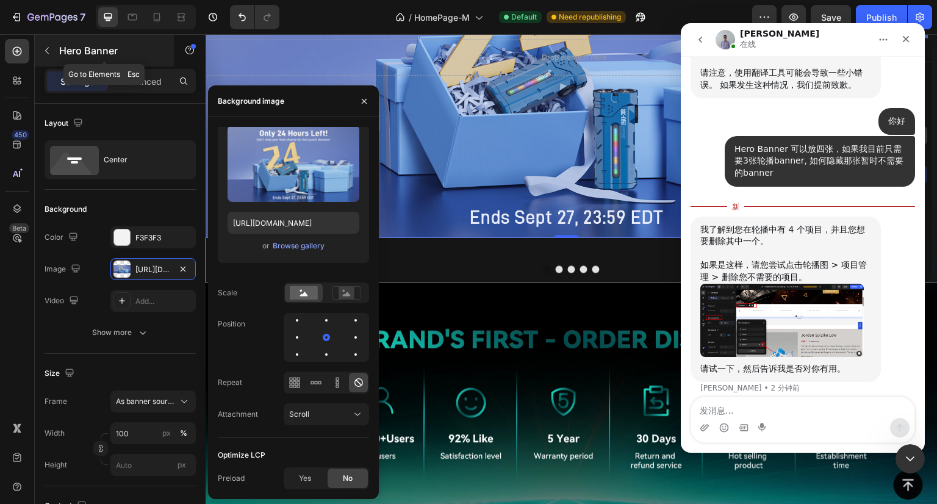
click at [45, 56] on button "button" at bounding box center [47, 51] width 20 height 20
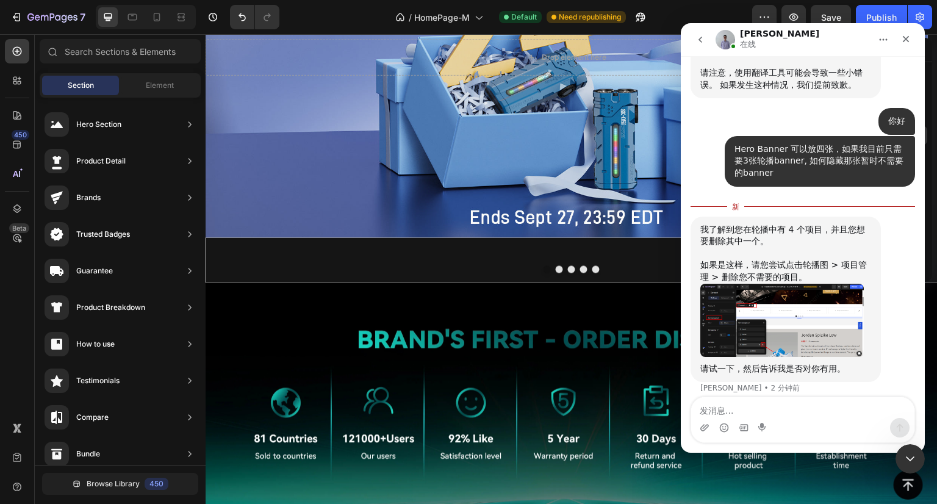
click at [149, 96] on div "Section Element" at bounding box center [120, 85] width 161 height 24
click at [151, 95] on div "Element" at bounding box center [159, 86] width 77 height 20
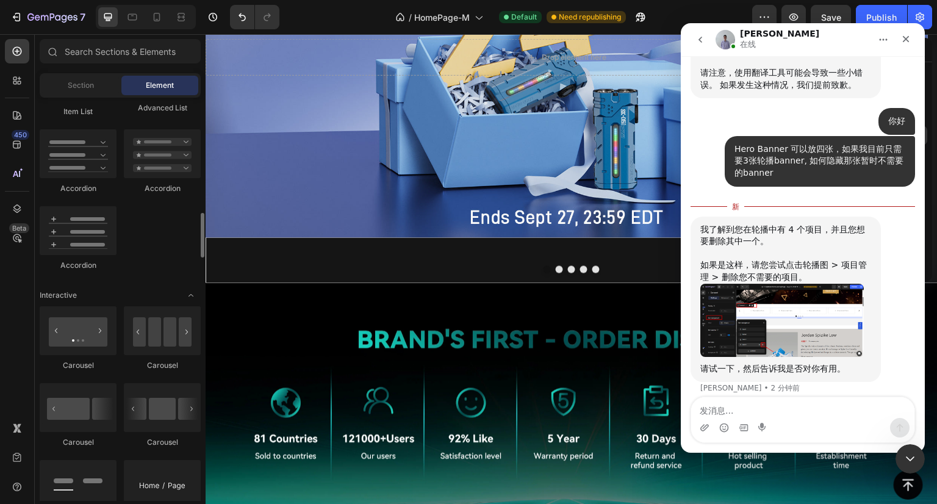
scroll to position [1220, 0]
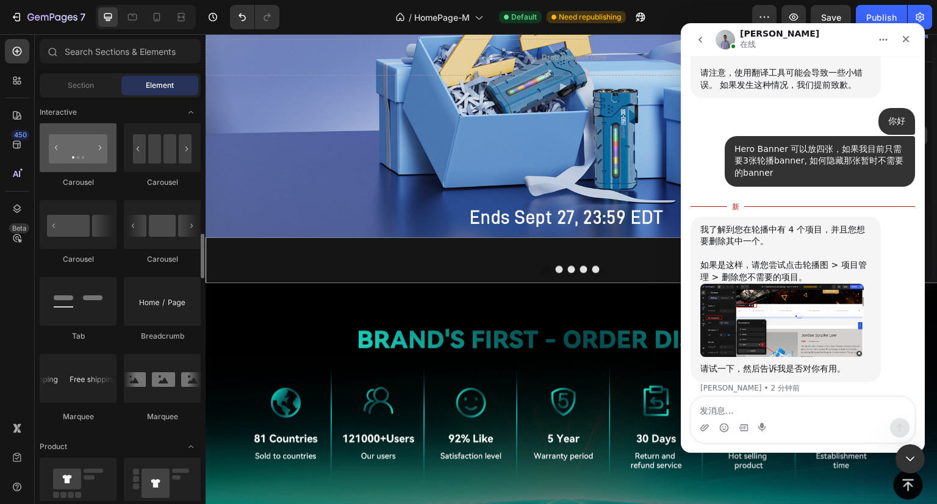
click at [89, 163] on div at bounding box center [78, 147] width 77 height 49
click at [90, 153] on div at bounding box center [78, 147] width 77 height 49
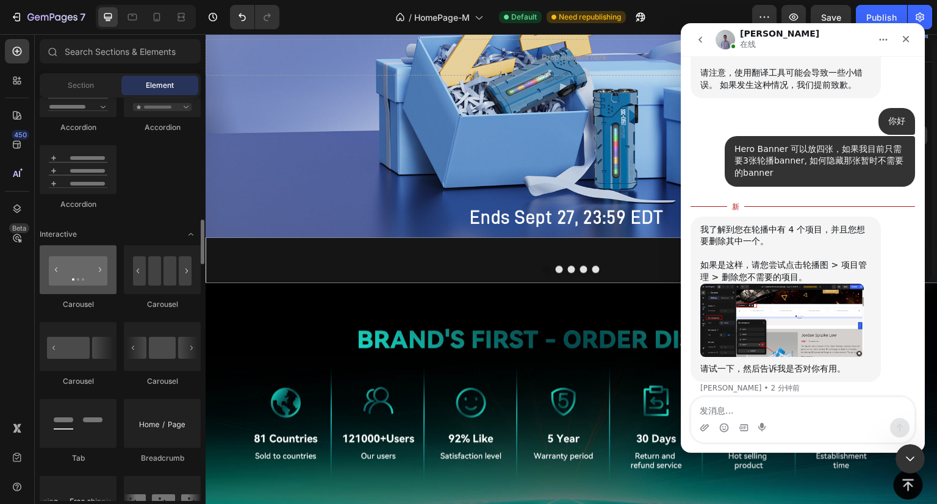
click at [63, 267] on div at bounding box center [78, 269] width 77 height 49
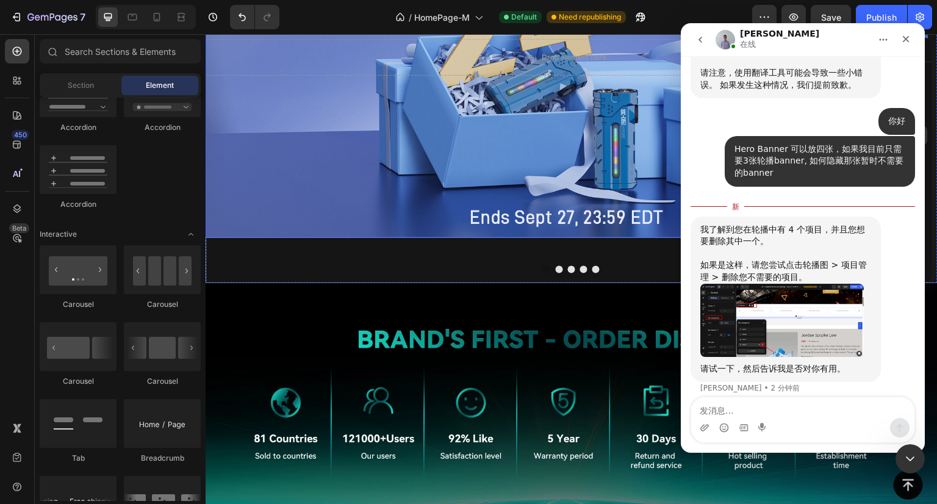
click at [307, 192] on div "Background Image" at bounding box center [567, 56] width 723 height 361
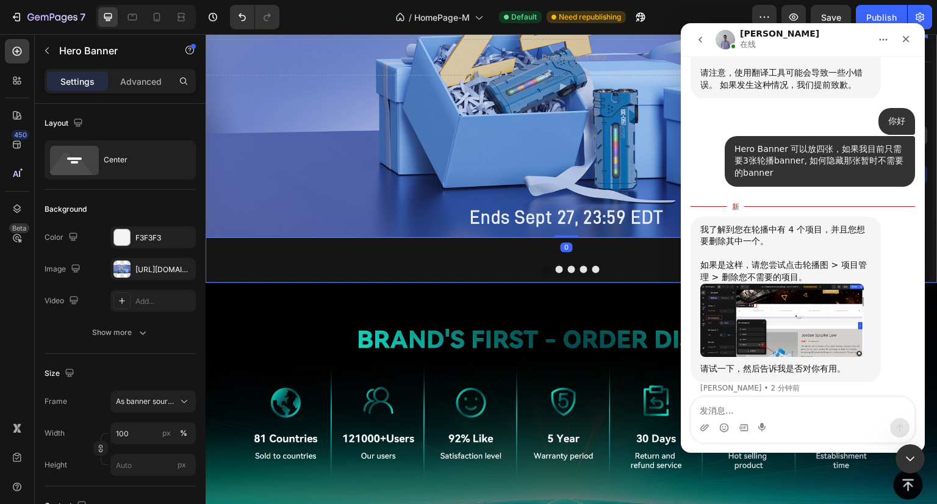
click at [559, 262] on div "Drop element here Hero Banner 0" at bounding box center [567, 79] width 723 height 406
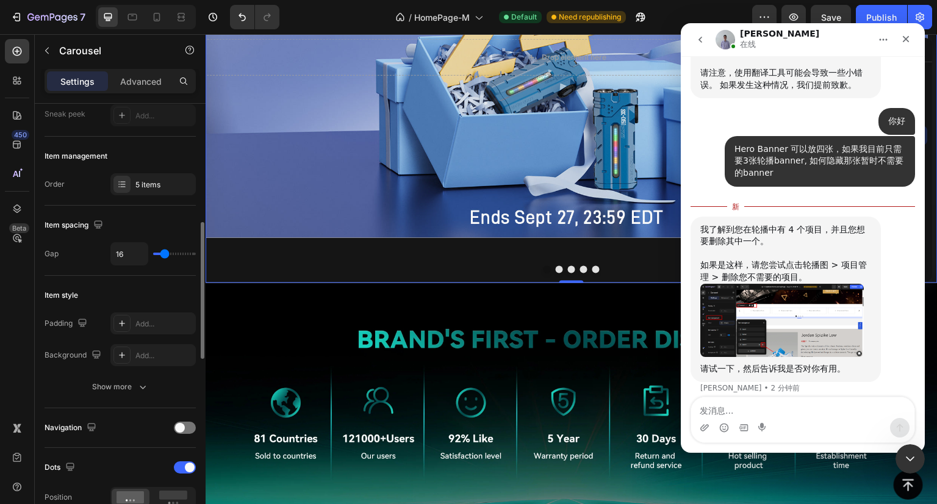
scroll to position [183, 0]
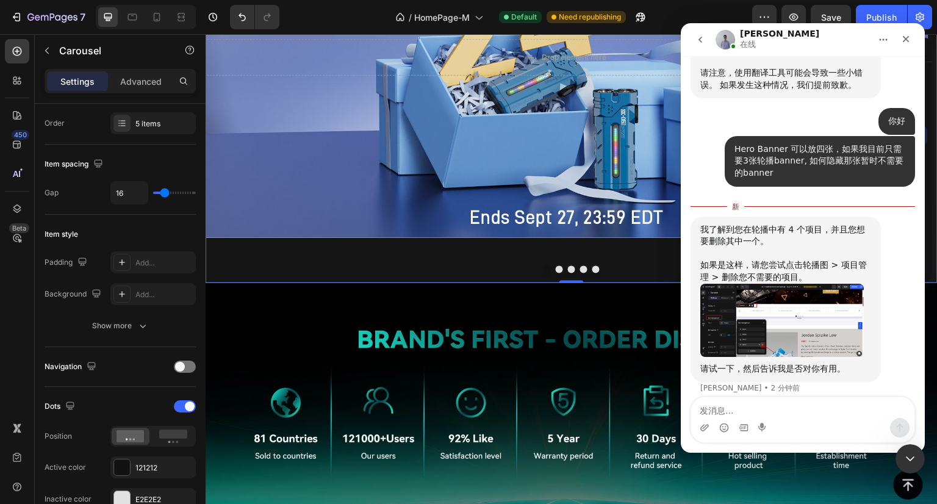
click at [726, 316] on img "Brad说…" at bounding box center [781, 320] width 163 height 73
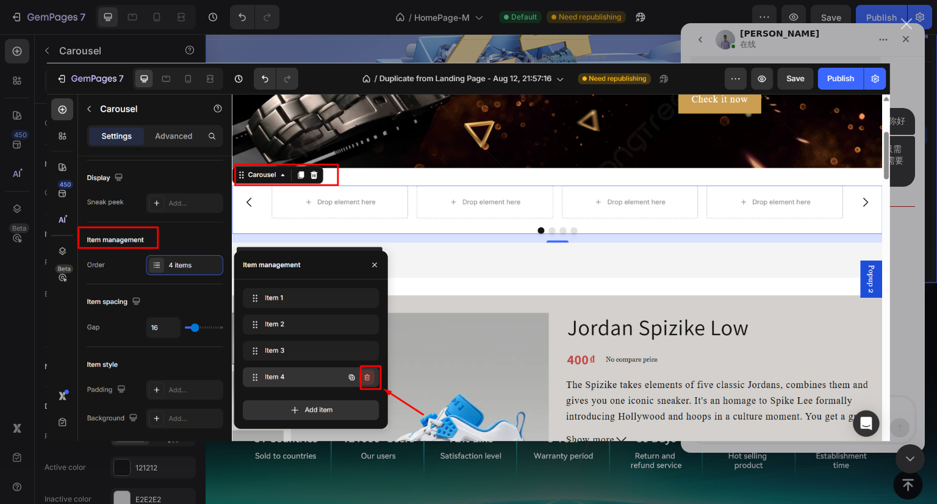
click at [908, 23] on div "关闭" at bounding box center [907, 24] width 12 height 12
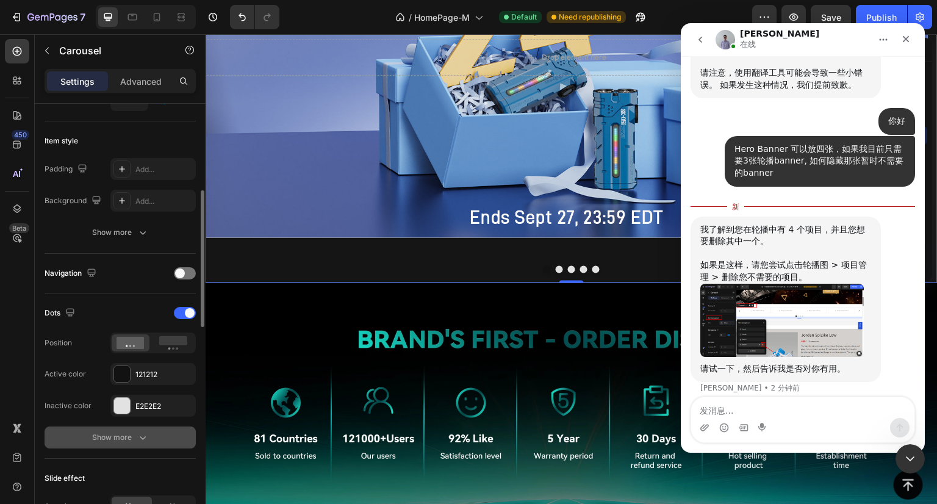
scroll to position [93, 0]
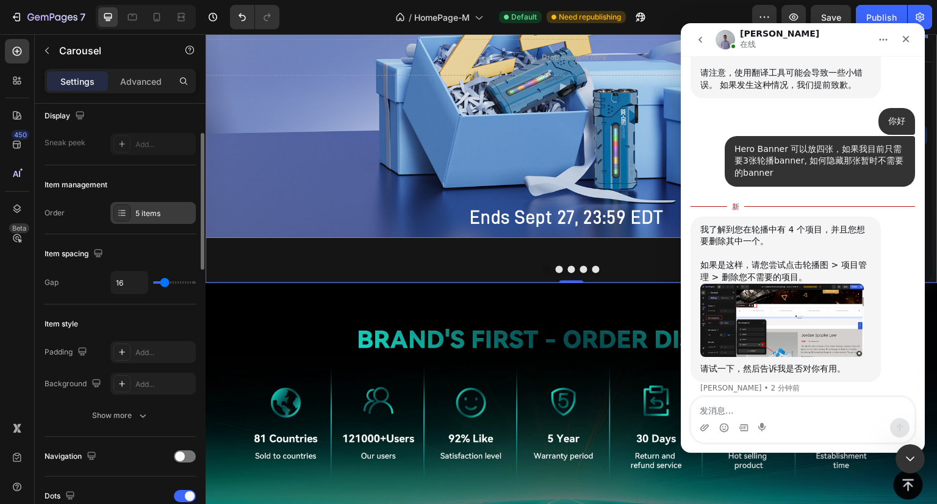
click at [144, 214] on div "5 items" at bounding box center [163, 213] width 57 height 11
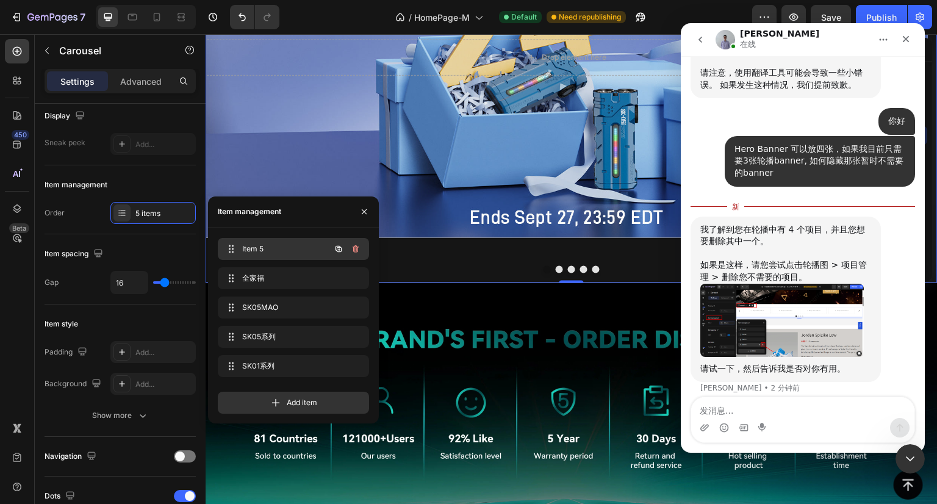
click at [269, 246] on span "Item 5" at bounding box center [276, 248] width 69 height 11
click at [231, 247] on icon at bounding box center [231, 249] width 10 height 10
click at [286, 277] on span "全家福" at bounding box center [276, 278] width 69 height 11
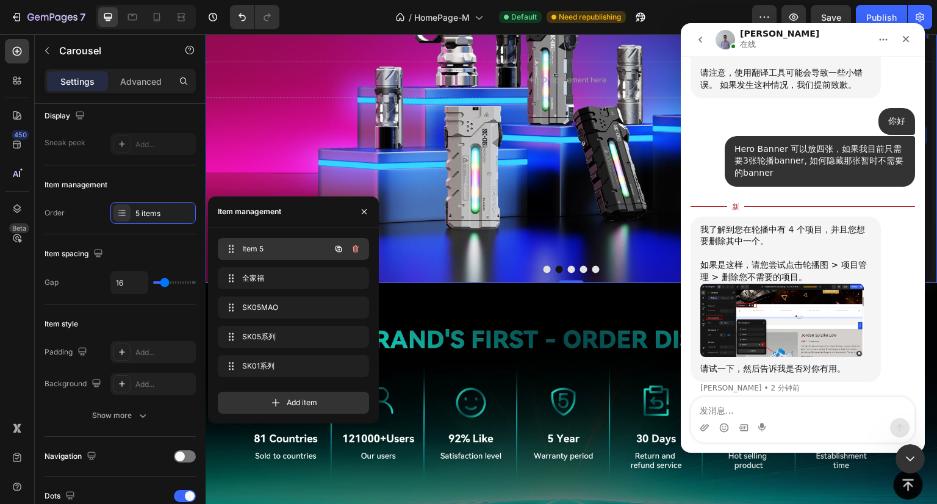
click at [280, 246] on span "Item 5" at bounding box center [276, 248] width 69 height 11
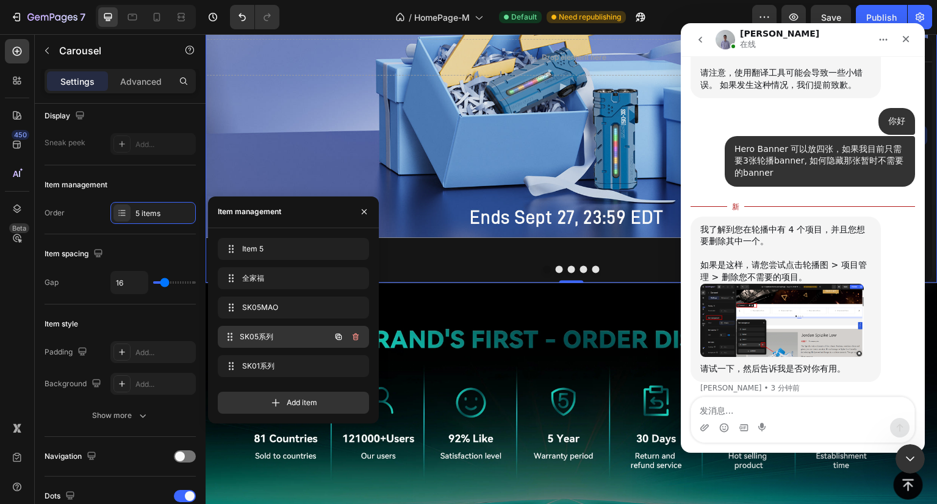
click at [257, 332] on span "SK05系列" at bounding box center [285, 336] width 90 height 11
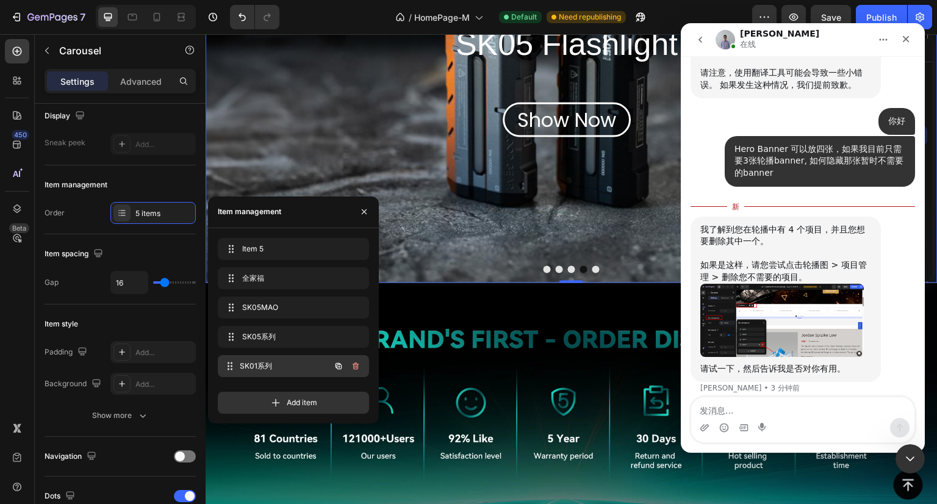
click at [252, 358] on div "SK01系列 SK01系列" at bounding box center [276, 365] width 107 height 17
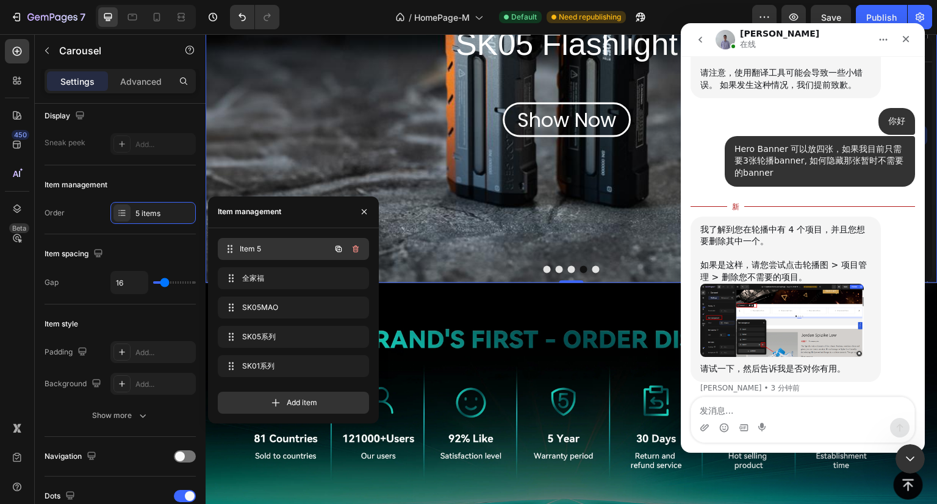
click at [275, 250] on span "Item 5" at bounding box center [285, 248] width 90 height 11
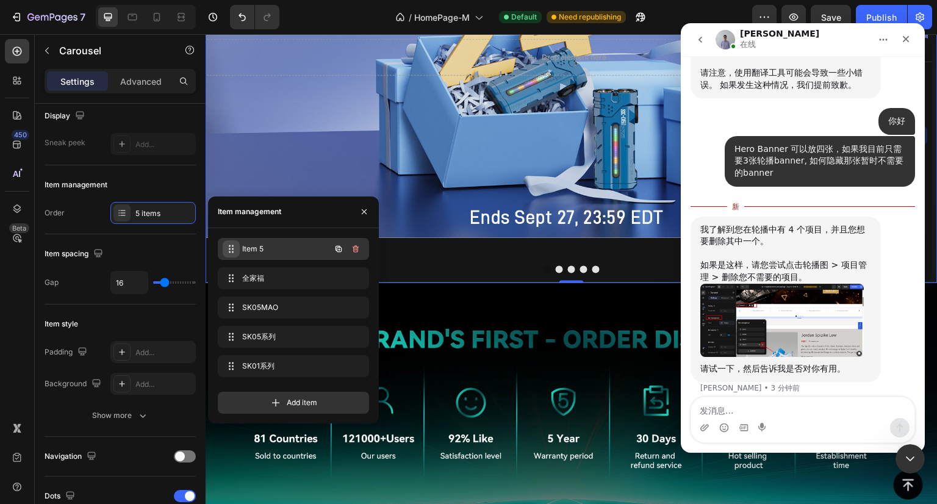
drag, startPoint x: 247, startPoint y: 251, endPoint x: 239, endPoint y: 243, distance: 11.2
click at [239, 243] on div "Item 5 Item 5" at bounding box center [276, 248] width 107 height 17
click at [249, 248] on span "Item 5" at bounding box center [276, 248] width 69 height 11
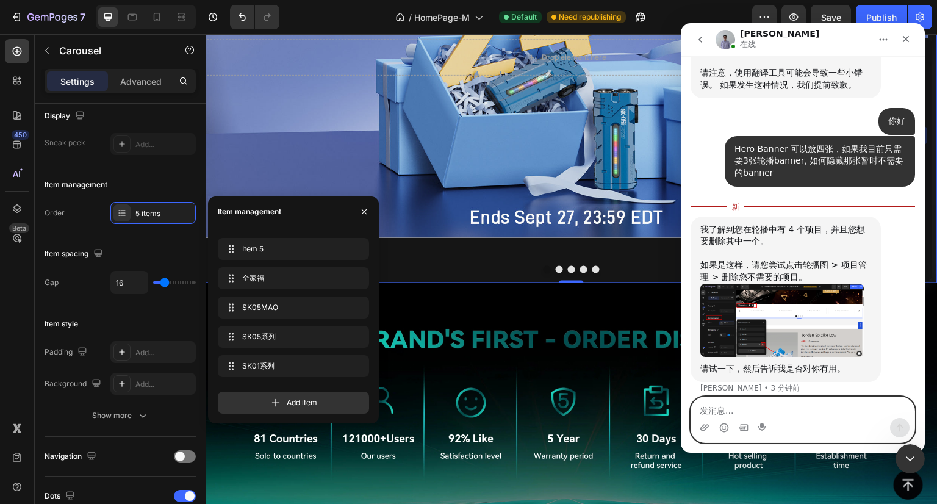
click at [742, 407] on textarea "发消息..." at bounding box center [802, 407] width 223 height 21
type textarea "r"
type textarea "u"
type textarea "如何重命名item management里的item"
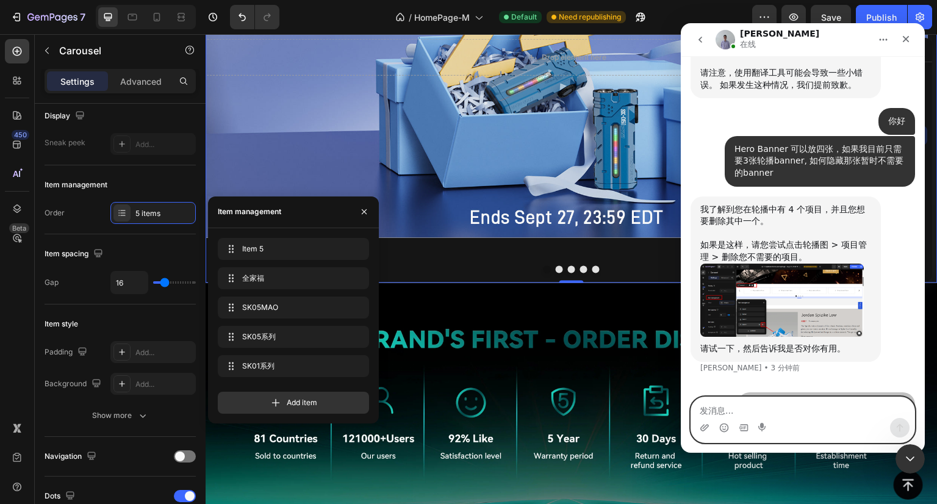
scroll to position [388, 0]
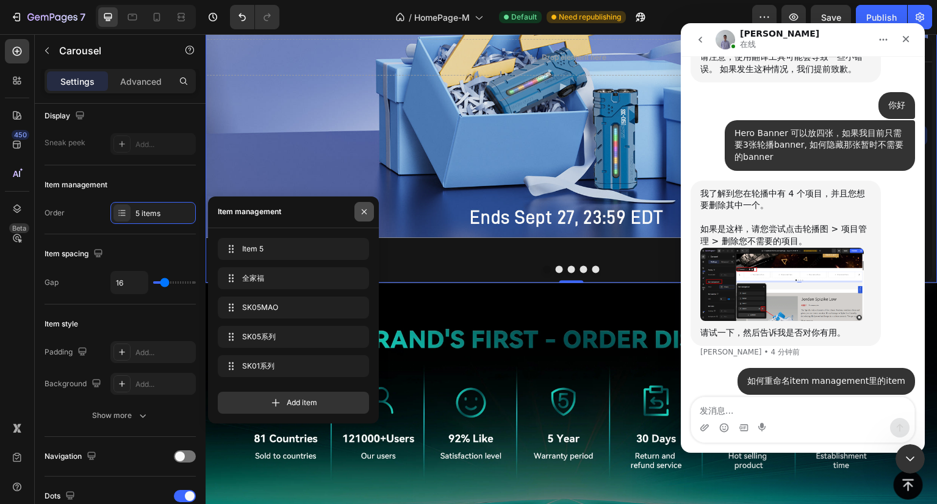
click at [363, 210] on icon "button" at bounding box center [364, 212] width 10 height 10
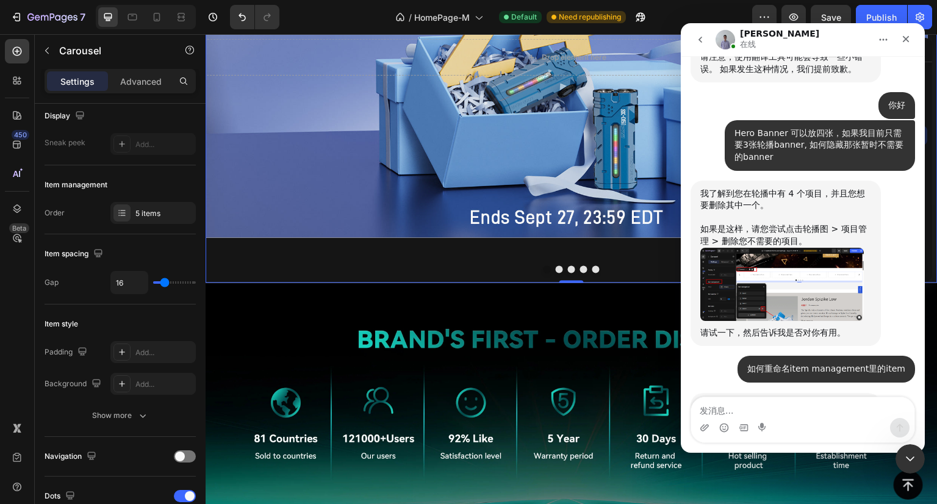
scroll to position [495, 0]
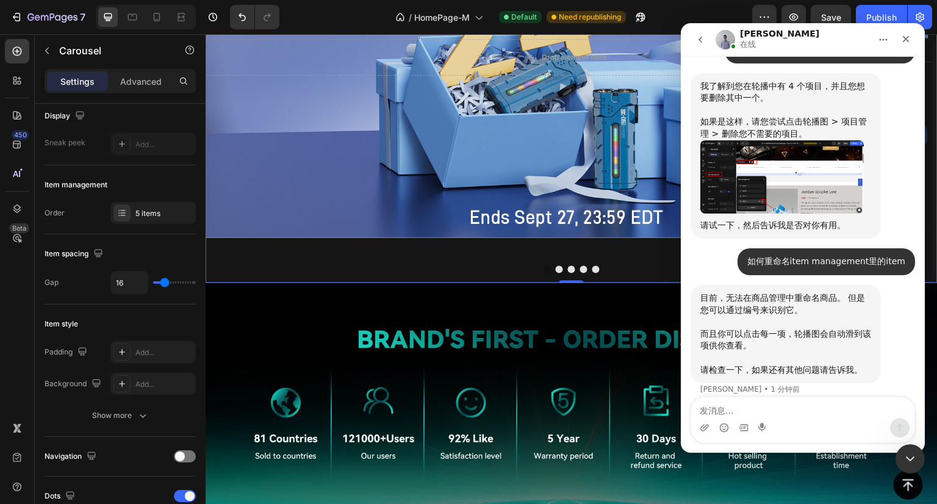
click at [718, 178] on img "Brad说…" at bounding box center [781, 176] width 163 height 73
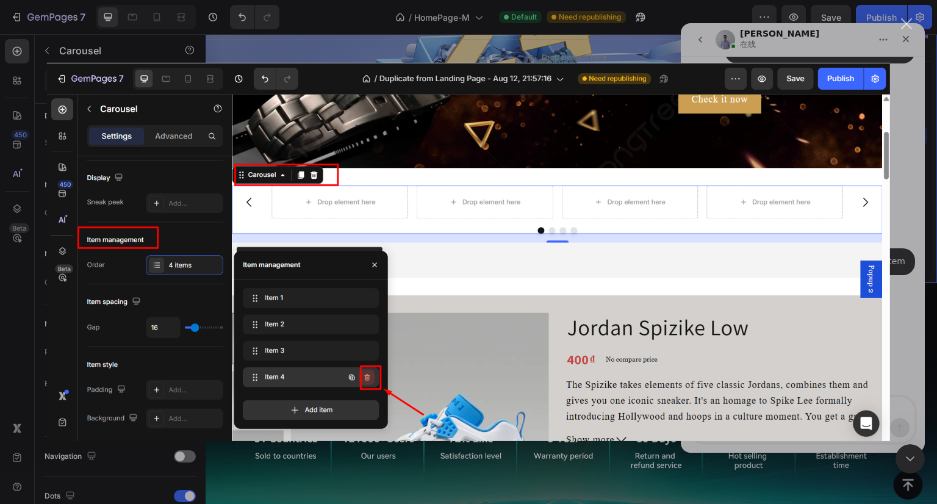
click at [871, 200] on img "关闭" at bounding box center [468, 252] width 843 height 378
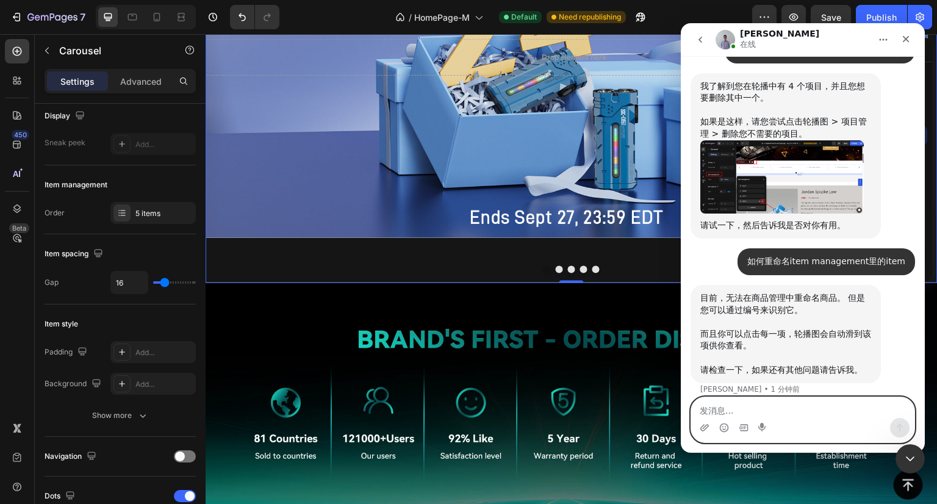
click at [715, 404] on textarea "发消息..." at bounding box center [802, 407] width 223 height 21
type textarea "w"
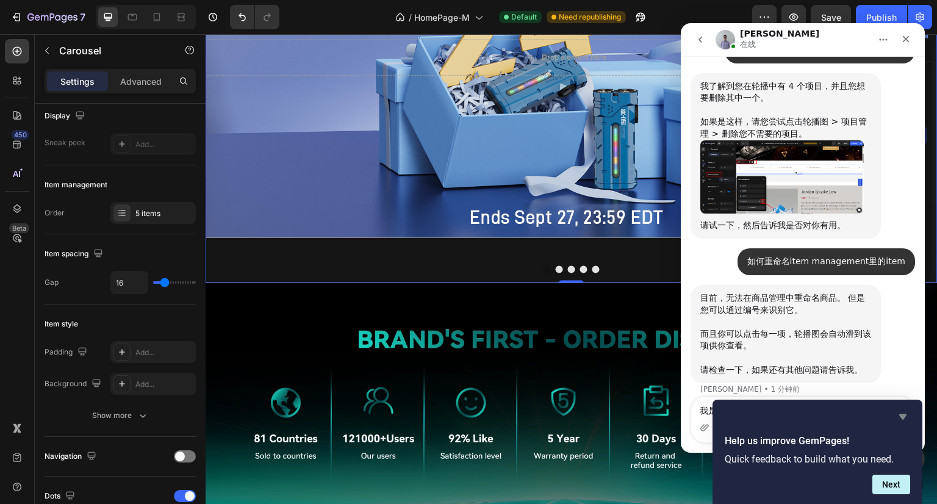
click at [903, 415] on icon "Hide survey" at bounding box center [902, 416] width 7 height 5
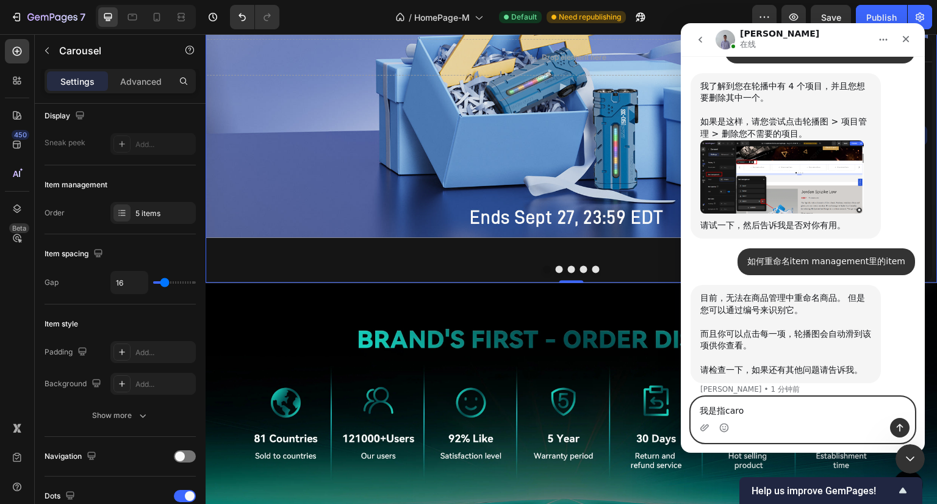
click at [779, 412] on textarea "我是指caro" at bounding box center [802, 407] width 223 height 21
type textarea "我是指carousel里 的itemmanagement"
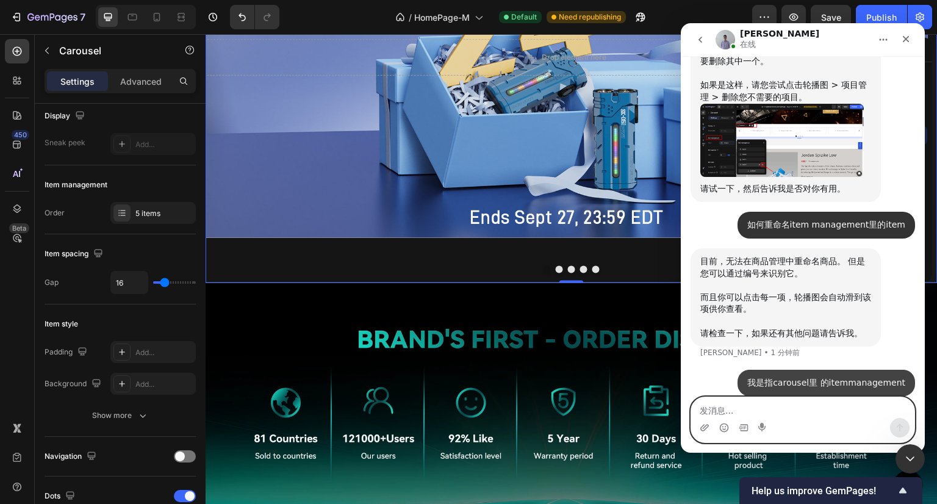
scroll to position [532, 0]
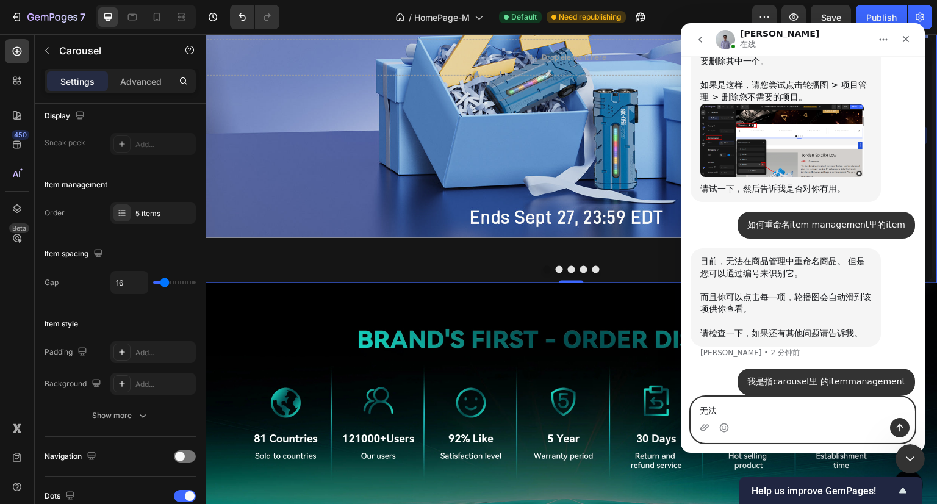
type textarea "无"
click at [880, 37] on icon "主页" at bounding box center [883, 40] width 10 height 10
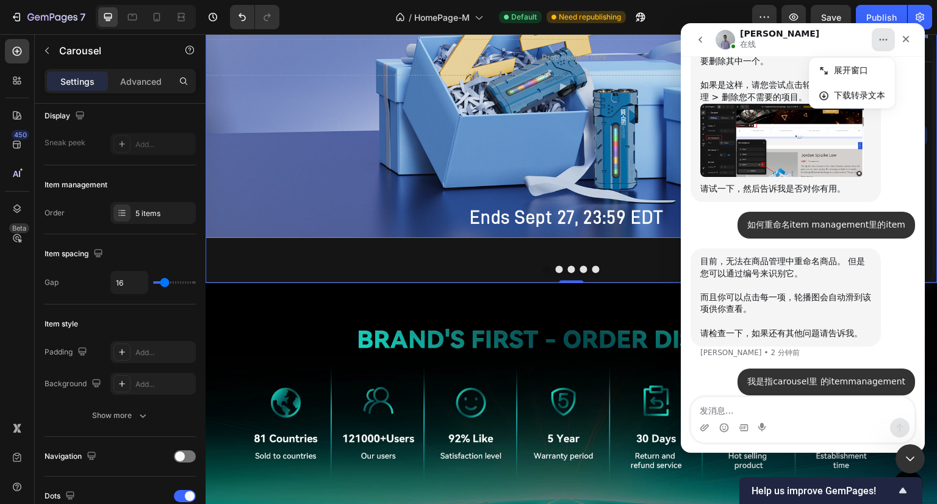
click at [700, 43] on icon "go back" at bounding box center [700, 40] width 10 height 10
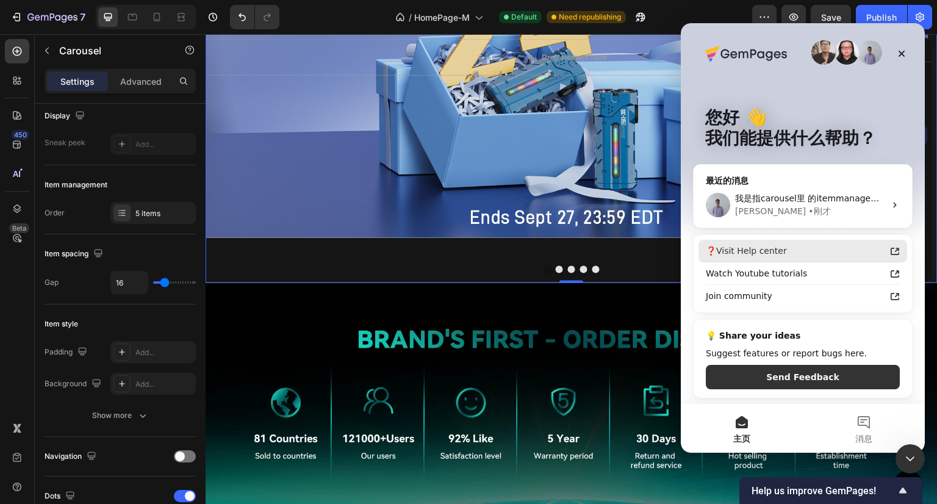
scroll to position [2, 0]
click at [841, 199] on span "我是指carousel里 的itemmanagement" at bounding box center [814, 198] width 158 height 10
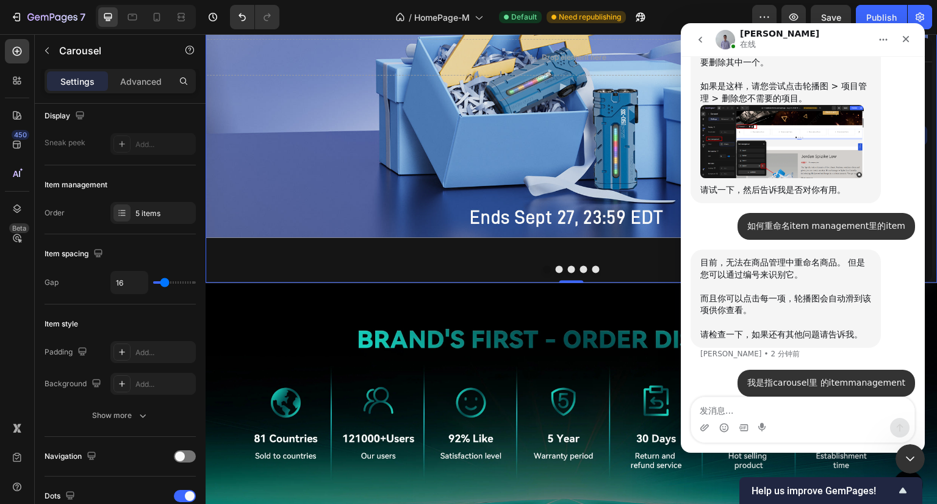
scroll to position [532, 0]
click at [722, 39] on img "Intercom Messenger" at bounding box center [726, 40] width 20 height 20
click at [706, 40] on button "go back" at bounding box center [700, 39] width 23 height 23
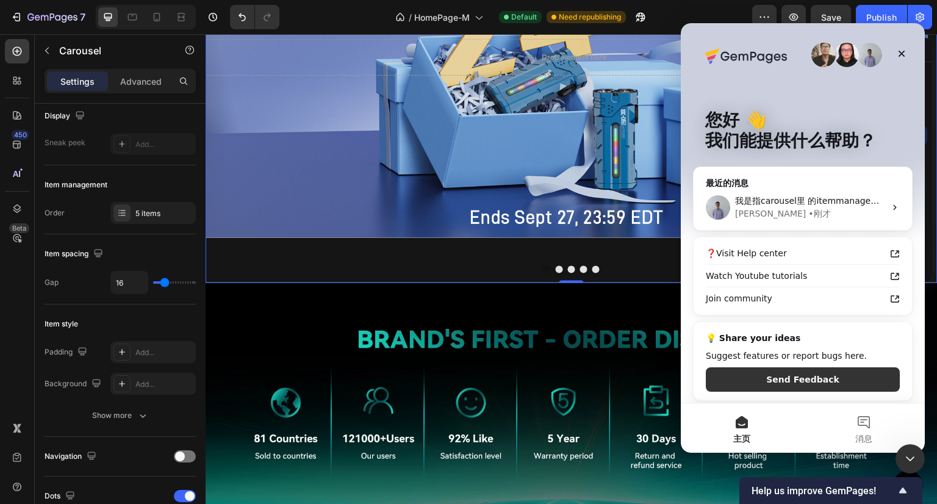
scroll to position [2, 0]
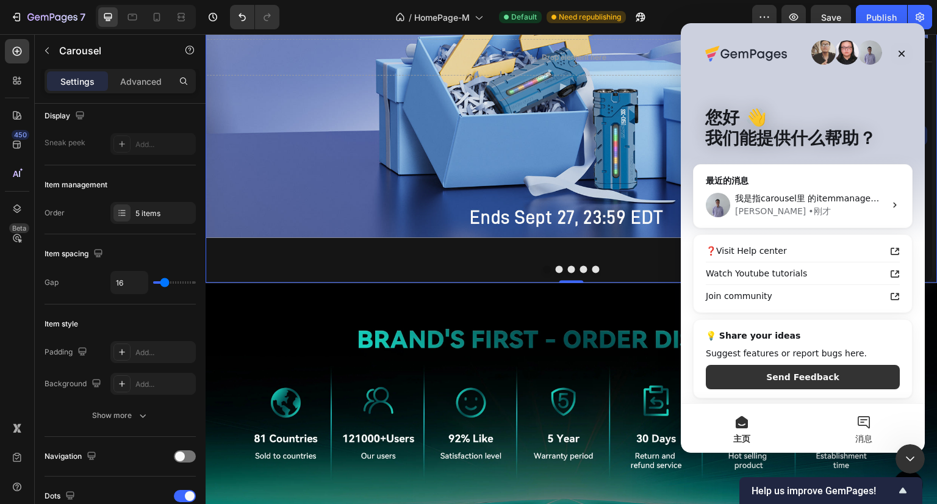
click at [874, 426] on button "消息" at bounding box center [864, 428] width 122 height 49
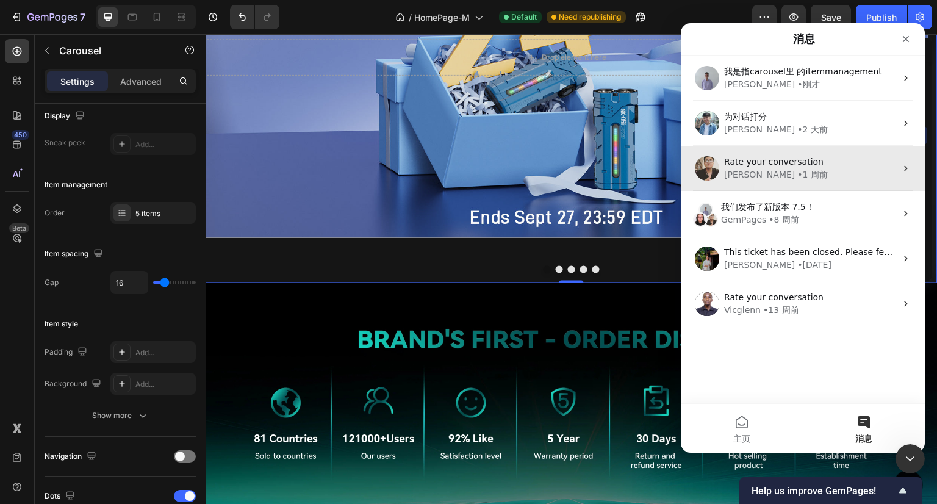
click at [792, 172] on div "Ken • 1 周前" at bounding box center [810, 174] width 172 height 13
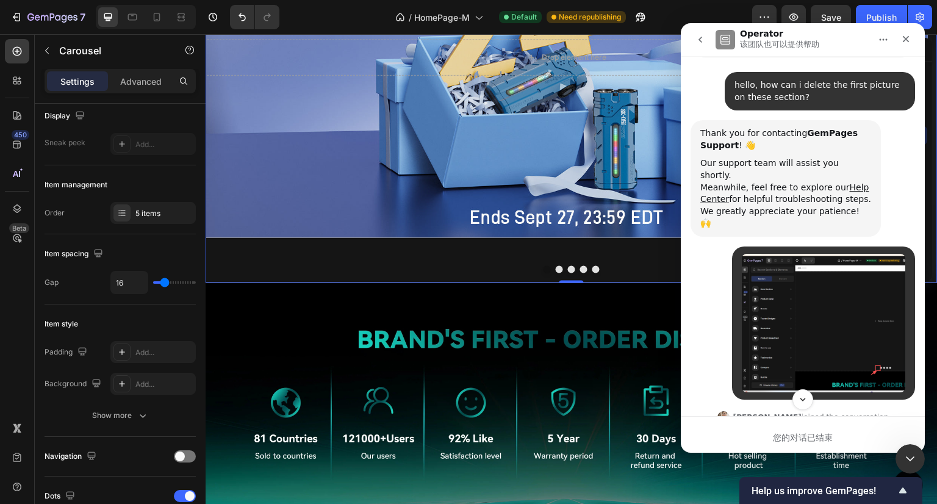
scroll to position [0, 0]
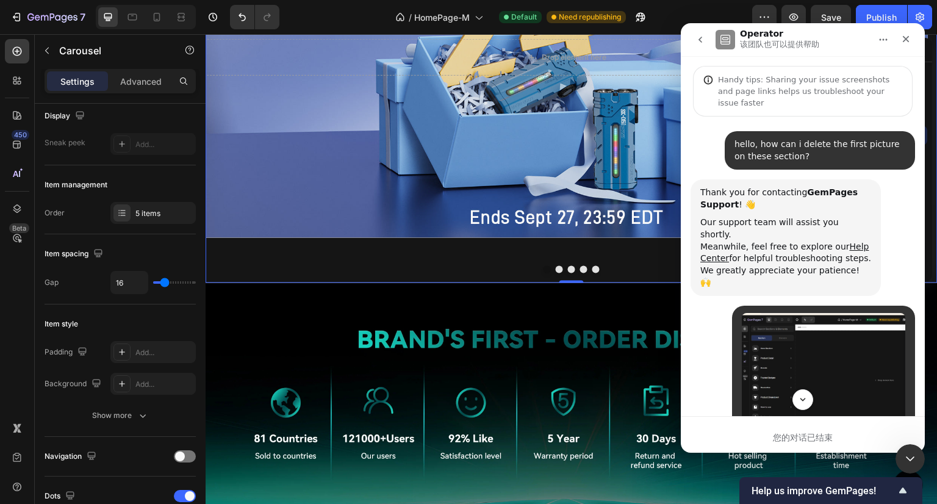
click at [698, 38] on icon "go back" at bounding box center [700, 40] width 10 height 10
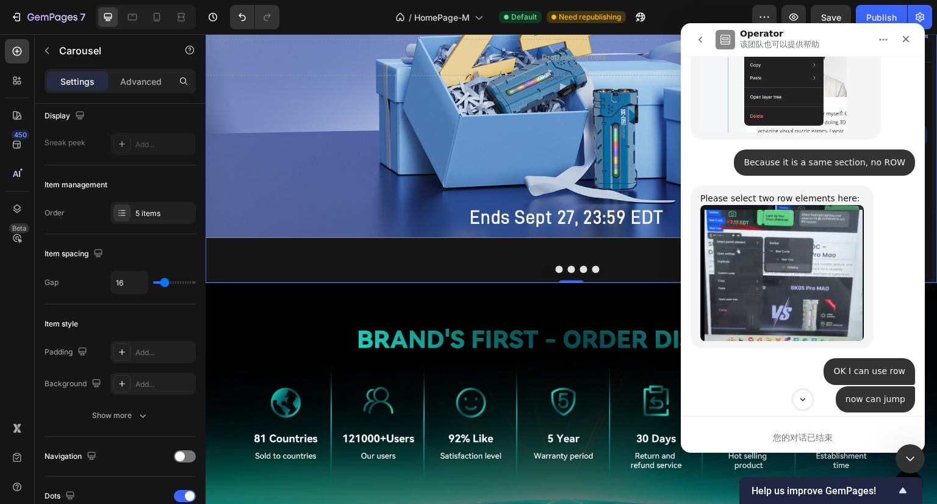
scroll to position [4280, 0]
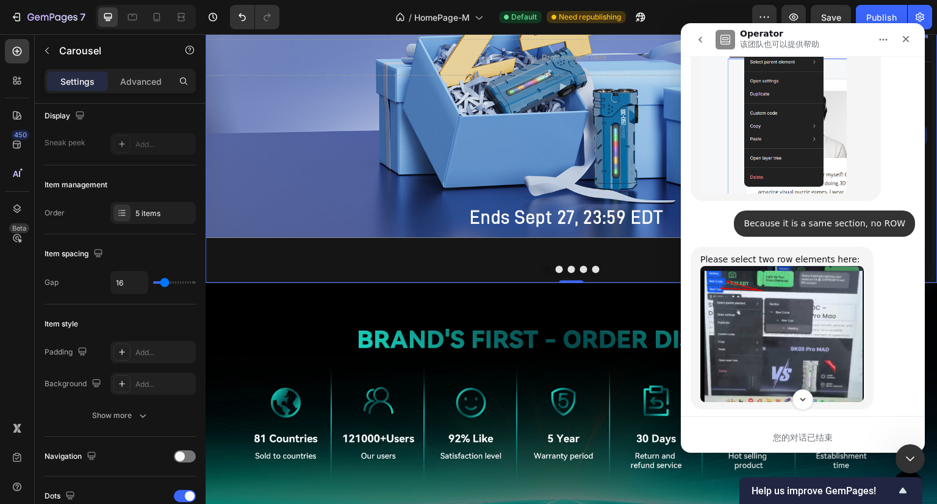
click at [767, 273] on img "Jeremy说…" at bounding box center [781, 334] width 163 height 136
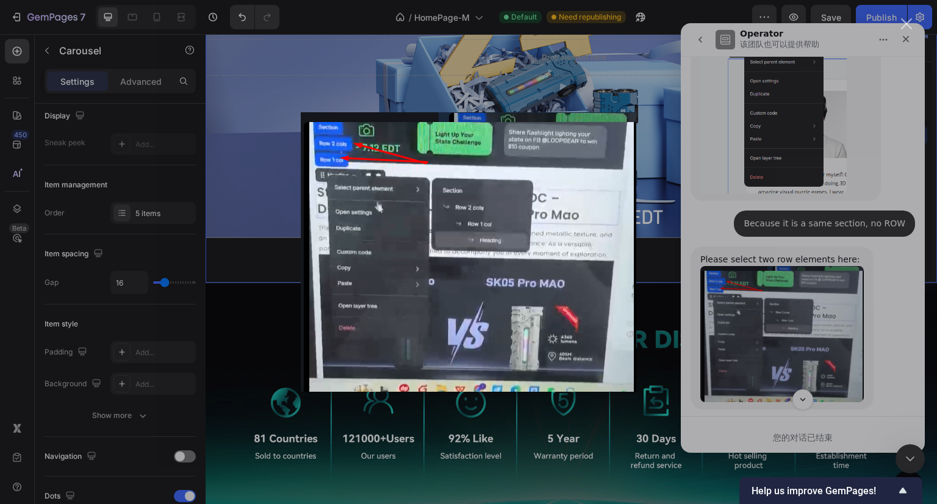
scroll to position [0, 0]
click at [903, 231] on div "Intercom Messenger" at bounding box center [468, 252] width 937 height 504
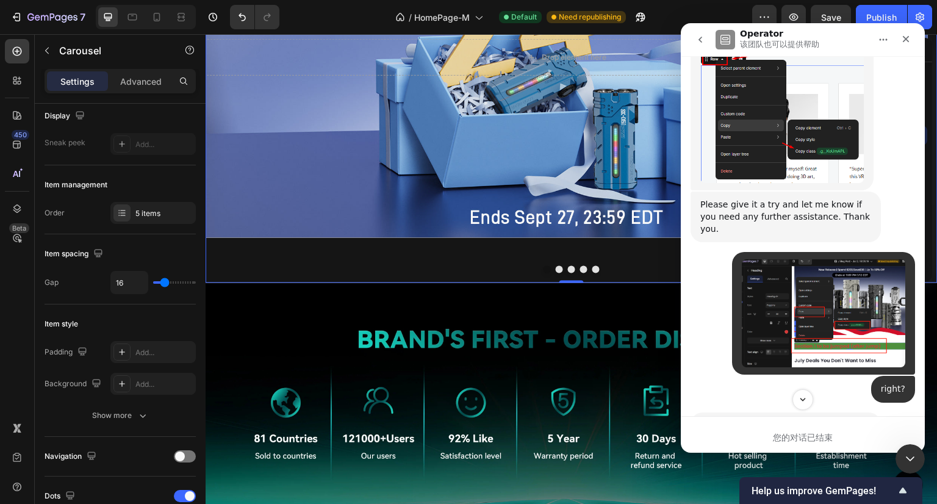
scroll to position [3853, 0]
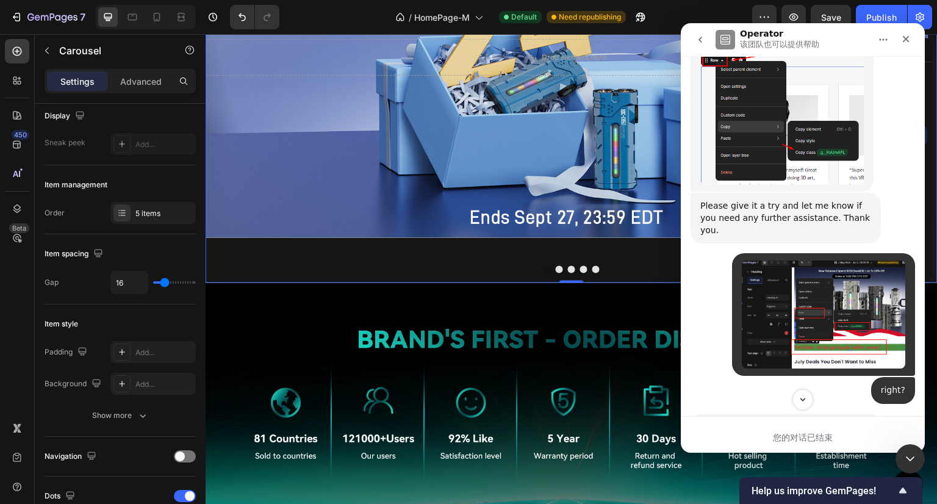
click at [797, 280] on img "loopgear说…" at bounding box center [823, 314] width 163 height 108
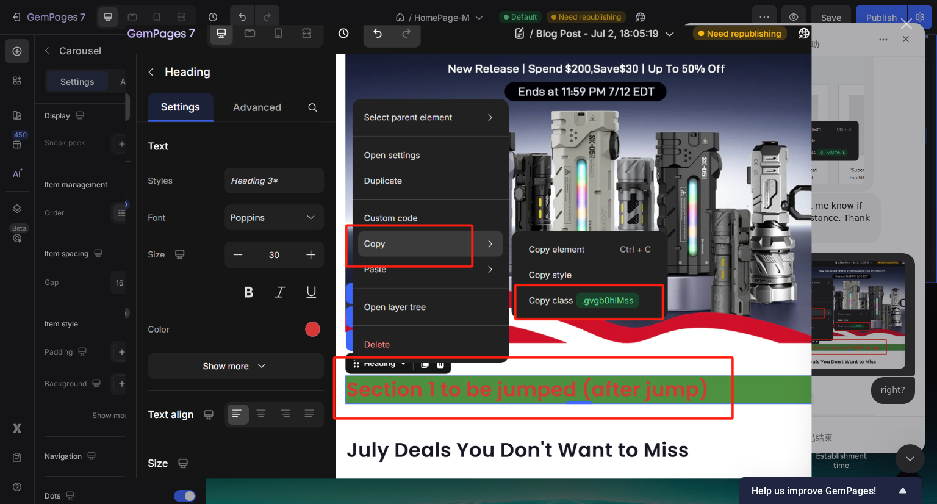
click at [904, 28] on div "关闭" at bounding box center [907, 24] width 12 height 12
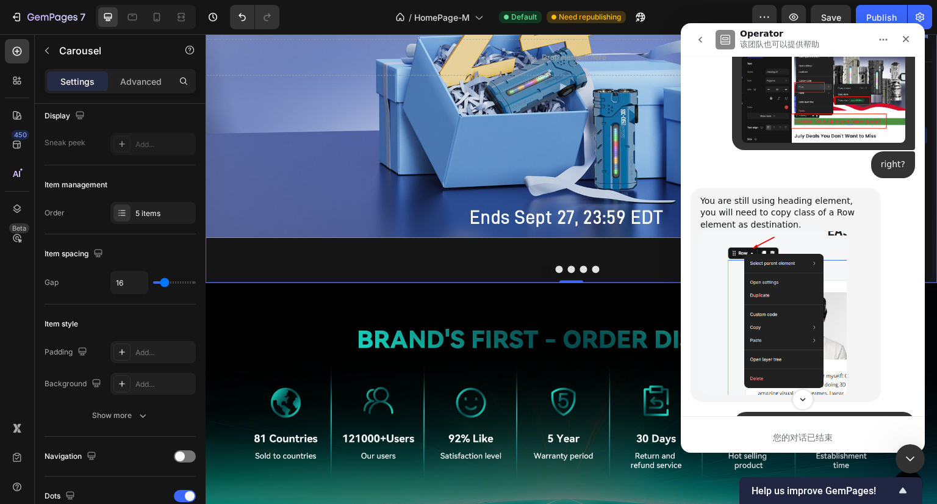
scroll to position [4097, 0]
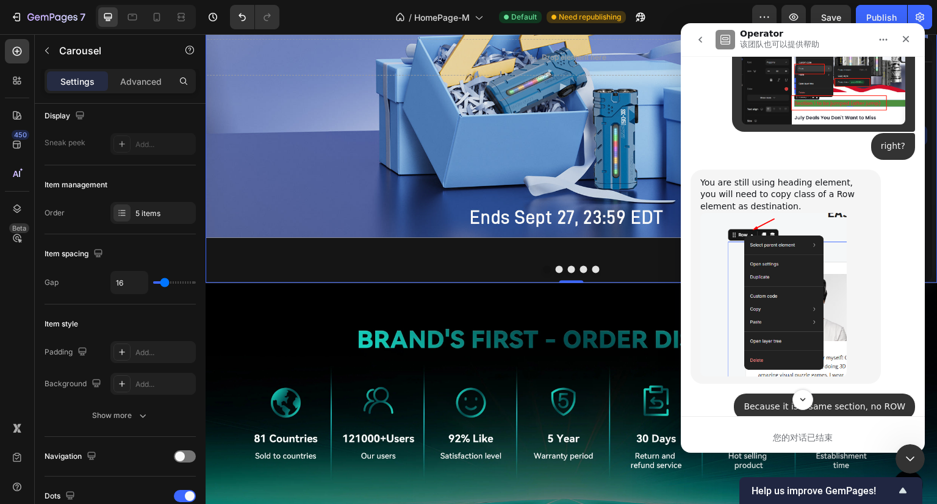
click at [783, 267] on img "Jeremy说…" at bounding box center [773, 294] width 146 height 163
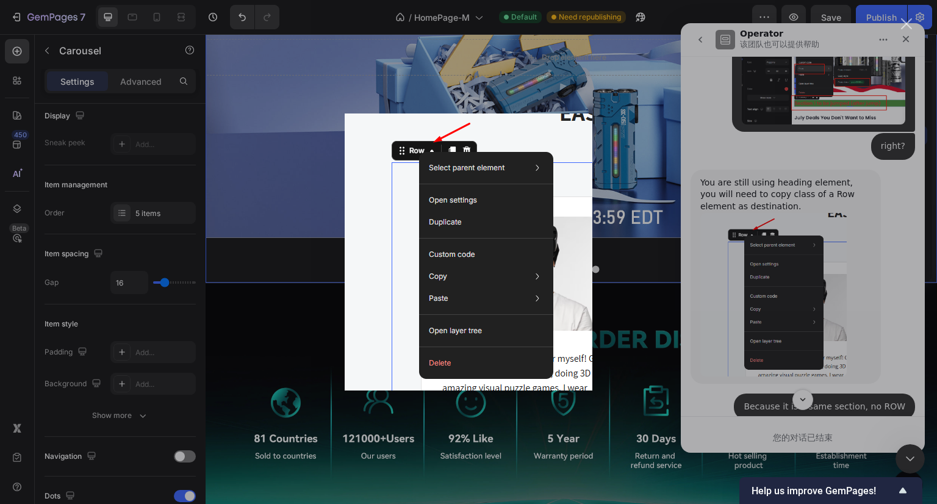
scroll to position [0, 0]
click at [781, 265] on div "Intercom Messenger" at bounding box center [468, 252] width 937 height 504
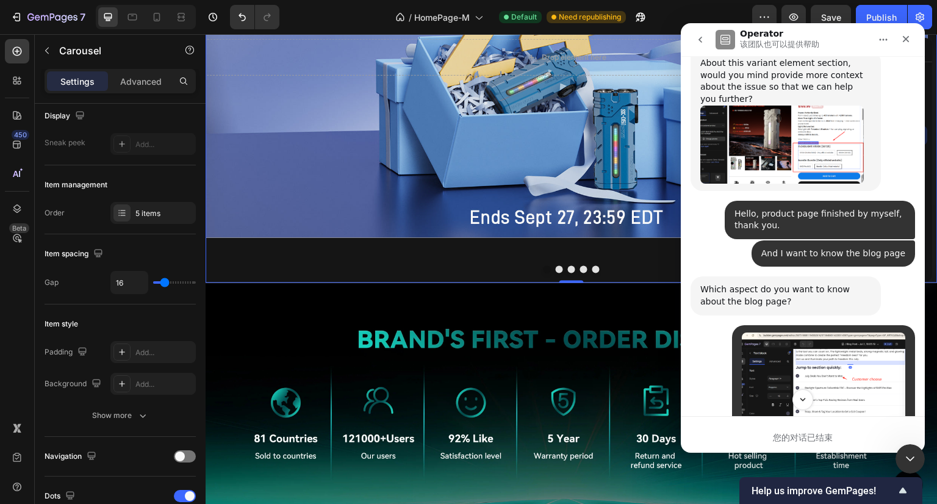
scroll to position [924, 0]
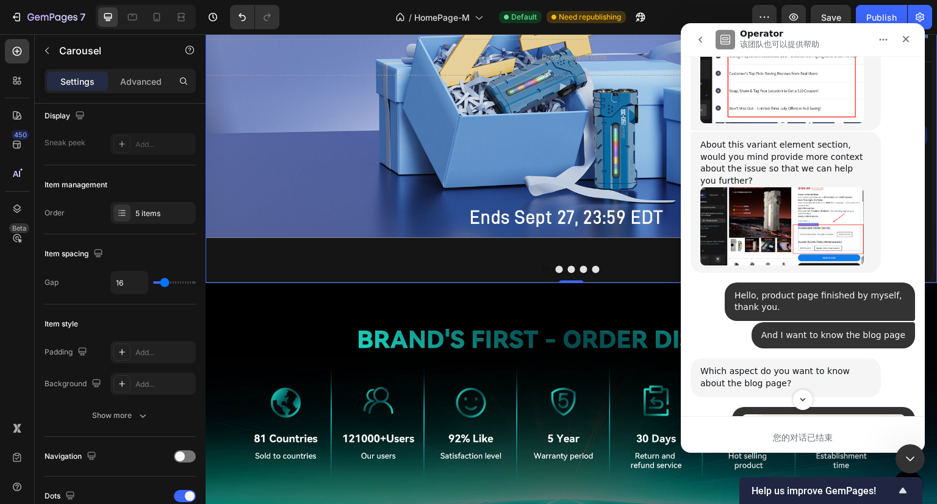
click at [697, 37] on icon "go back" at bounding box center [700, 40] width 10 height 10
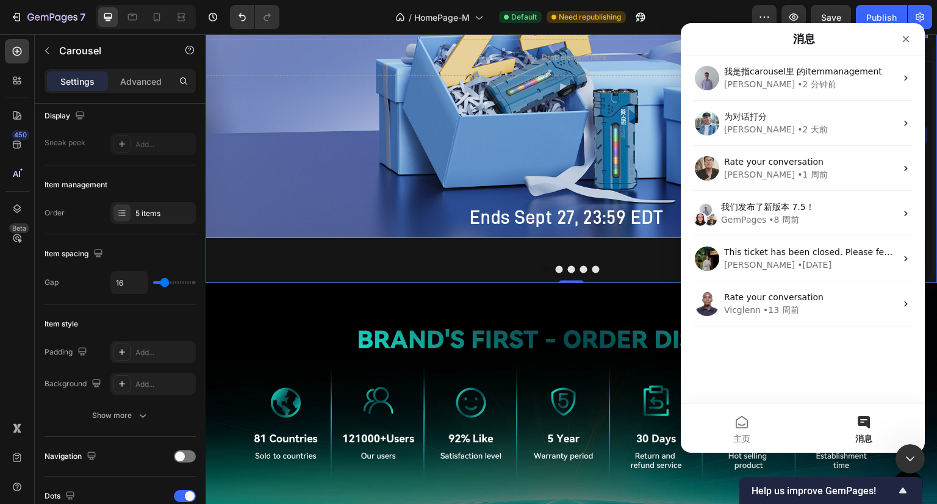
scroll to position [0, 0]
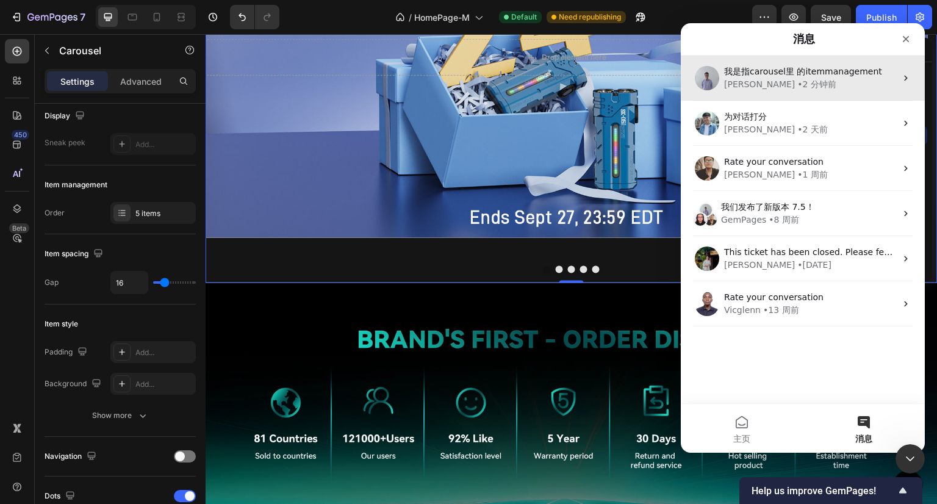
click at [797, 83] on div "• 2 分钟前" at bounding box center [816, 84] width 39 height 13
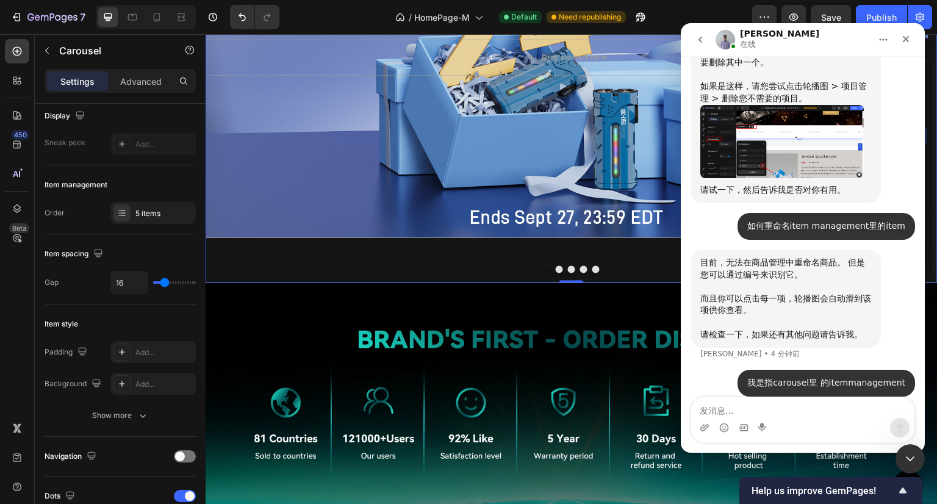
scroll to position [532, 0]
click at [702, 47] on button "go back" at bounding box center [700, 39] width 23 height 23
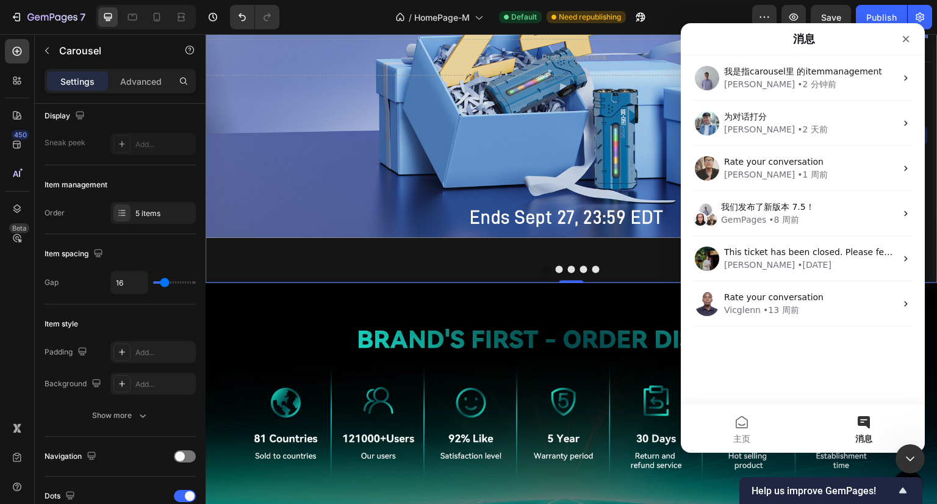
drag, startPoint x: 865, startPoint y: 85, endPoint x: 886, endPoint y: 373, distance: 288.7
click at [886, 373] on div "我是指carousel里 的itemmanagement Brad • 2 分钟前 为对话打分 Liam • 2 天前 Rate your conversat…" at bounding box center [803, 230] width 244 height 348
click at [737, 431] on button "主页" at bounding box center [742, 428] width 122 height 49
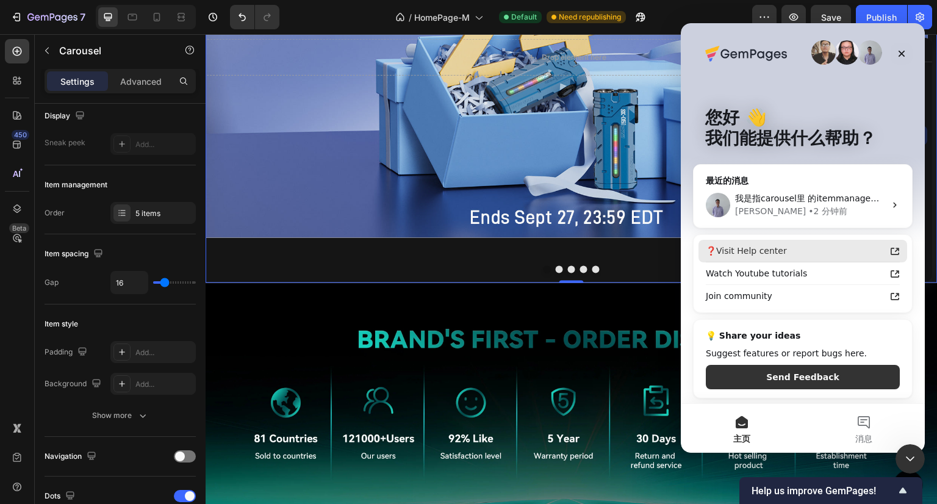
scroll to position [2, 0]
click at [854, 424] on button "消息" at bounding box center [864, 428] width 122 height 49
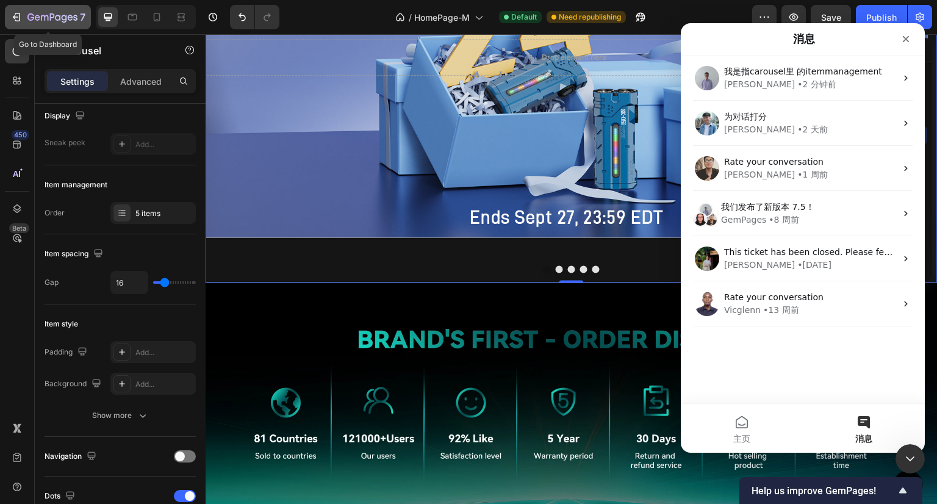
click at [14, 13] on icon "button" at bounding box center [16, 17] width 12 height 12
